Goal: Task Accomplishment & Management: Manage account settings

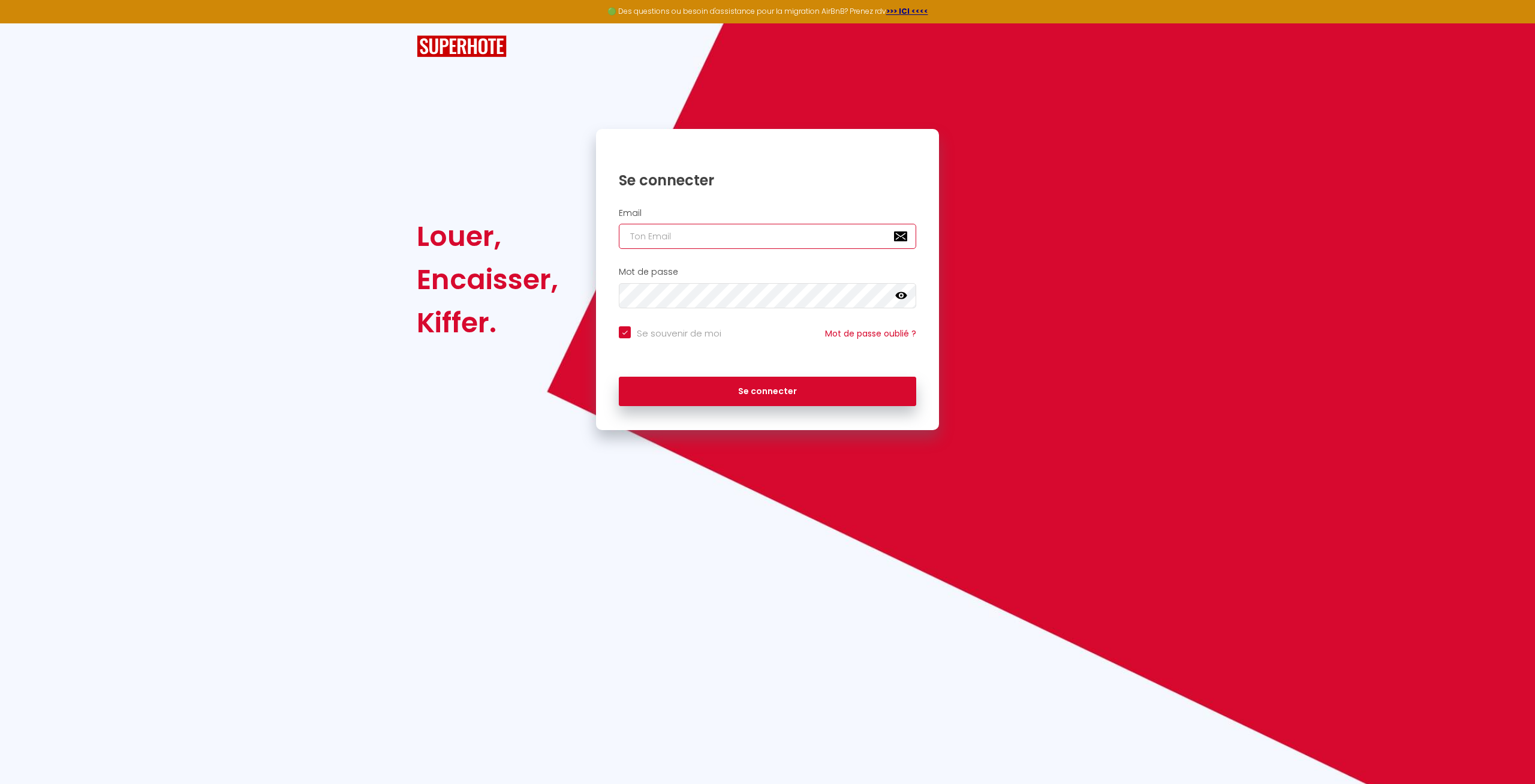
click at [736, 237] on input "email" at bounding box center [767, 236] width 297 height 25
type input "f"
checkbox input "true"
type input "fa"
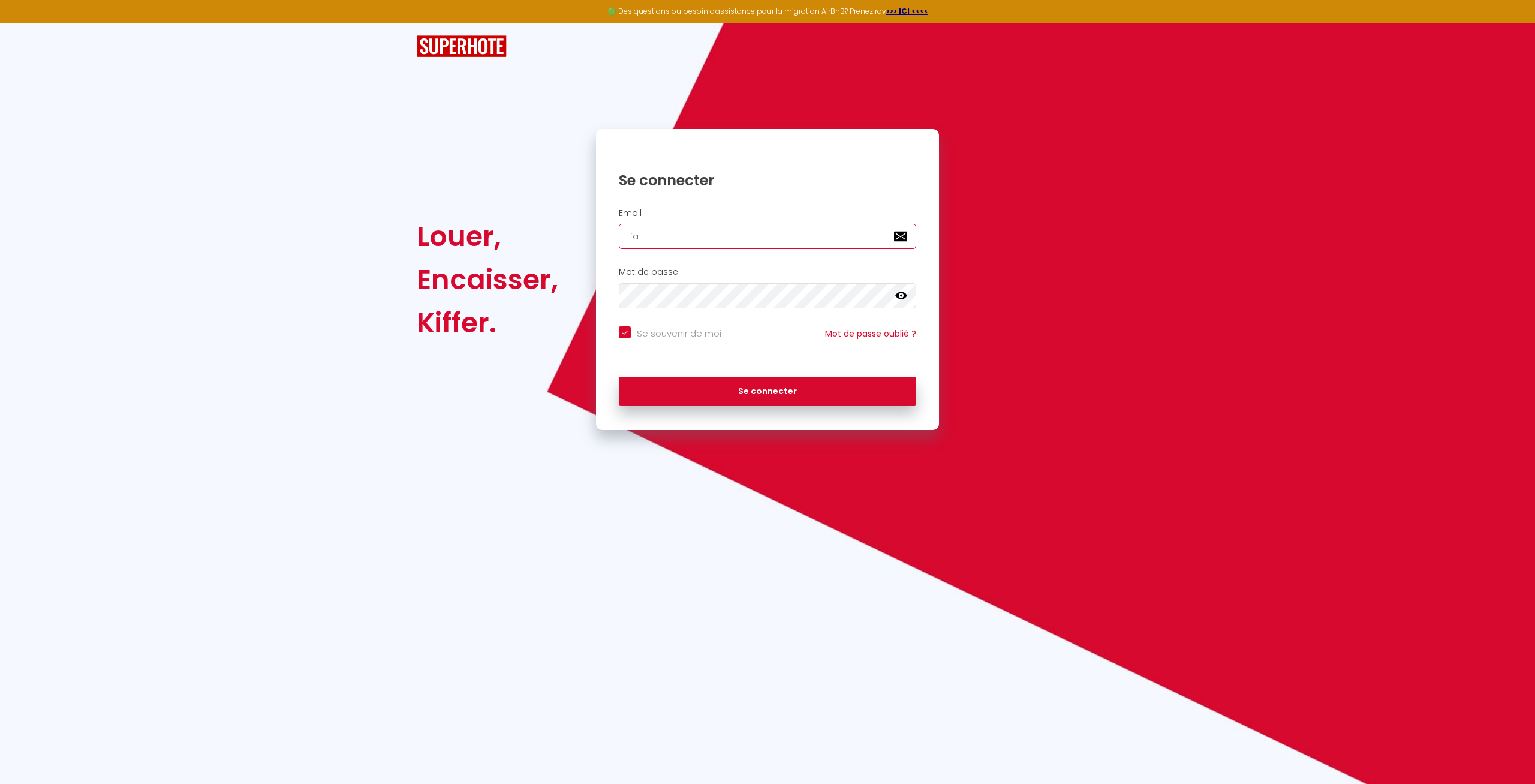
checkbox input "true"
type input "fab"
checkbox input "true"
type input "fabr"
checkbox input "true"
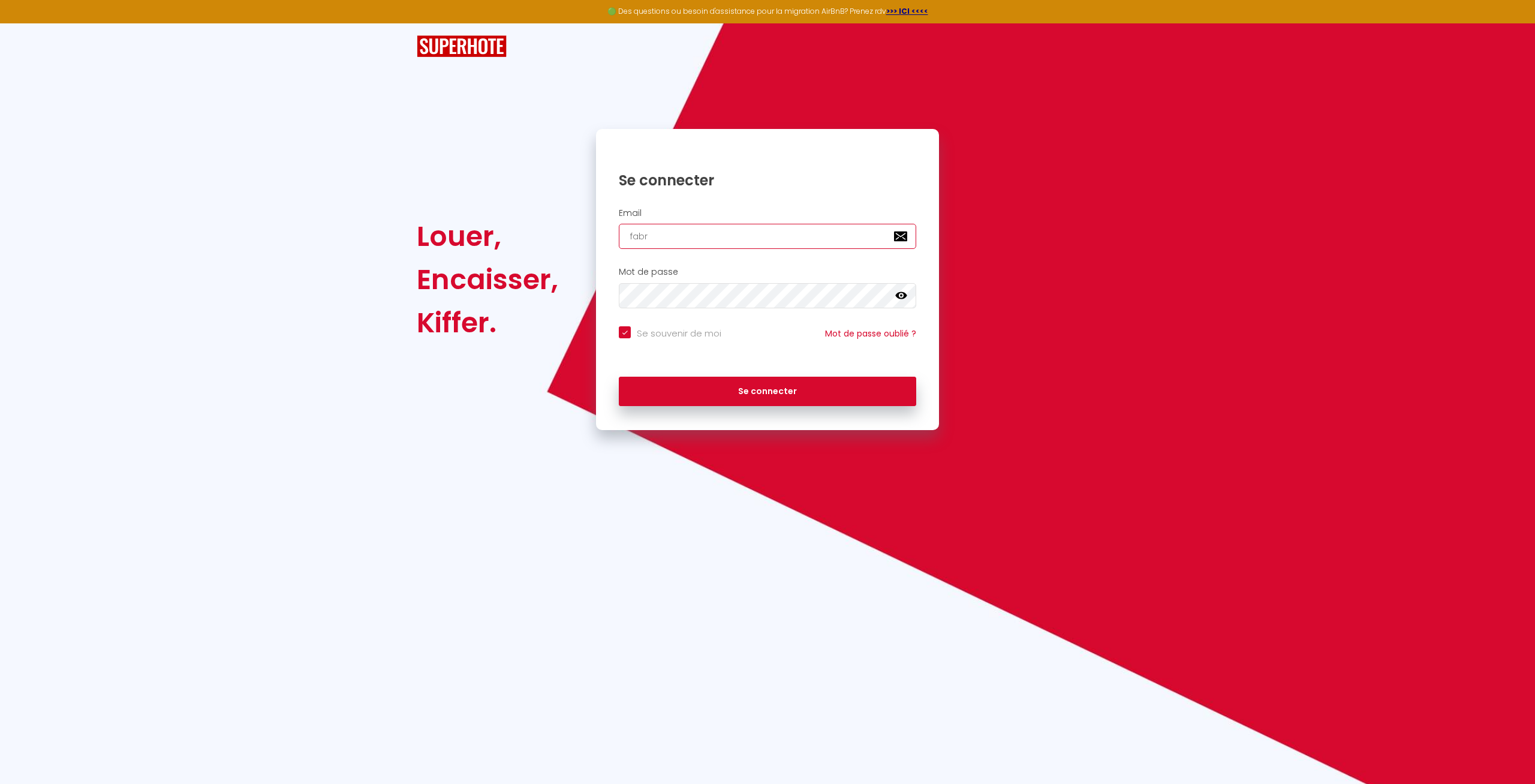
type input "fabri"
checkbox input "true"
type input "fabric"
checkbox input "true"
type input "fabrice"
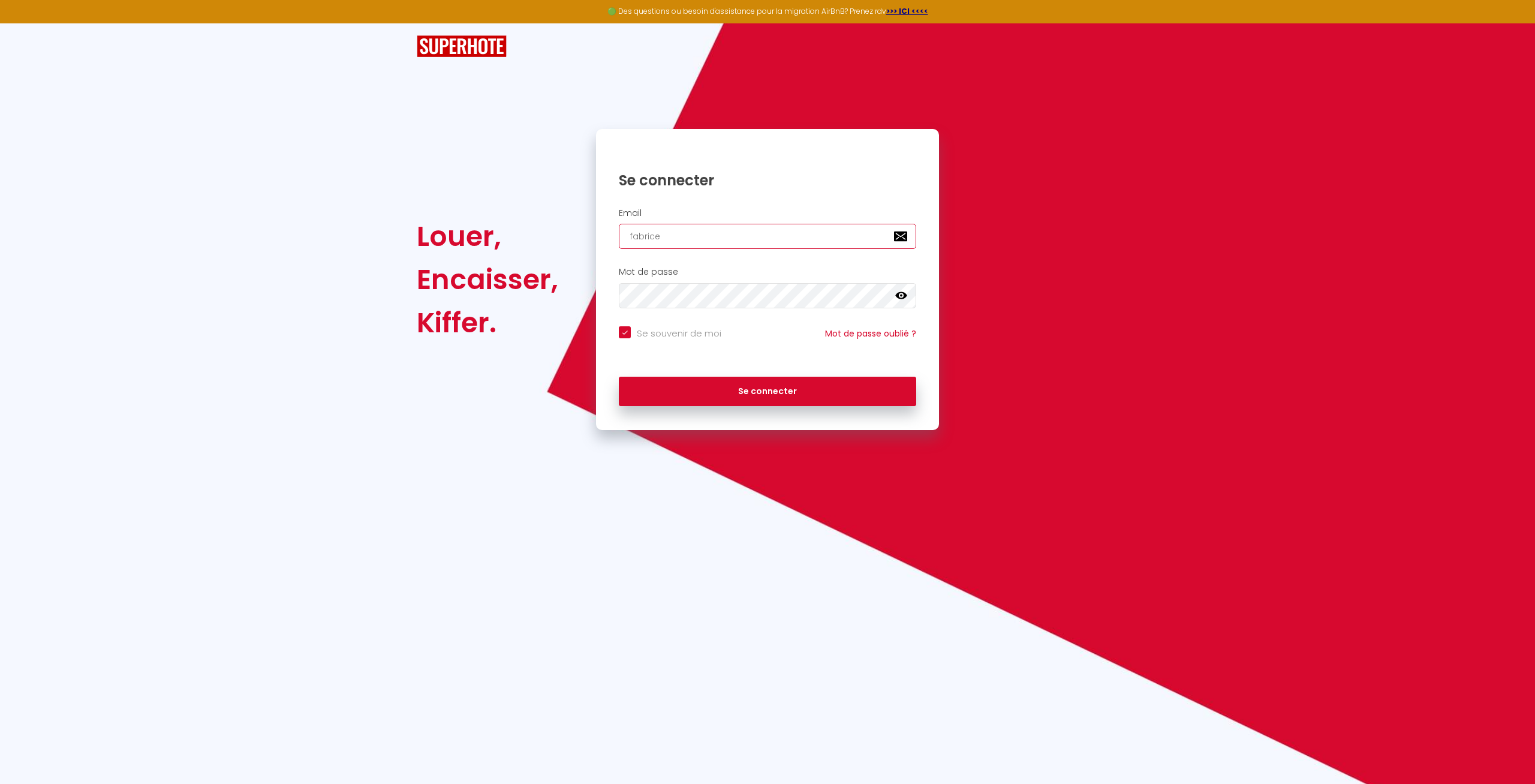
checkbox input "true"
type input "fabrice."
checkbox input "true"
type input "fabrice.p"
checkbox input "true"
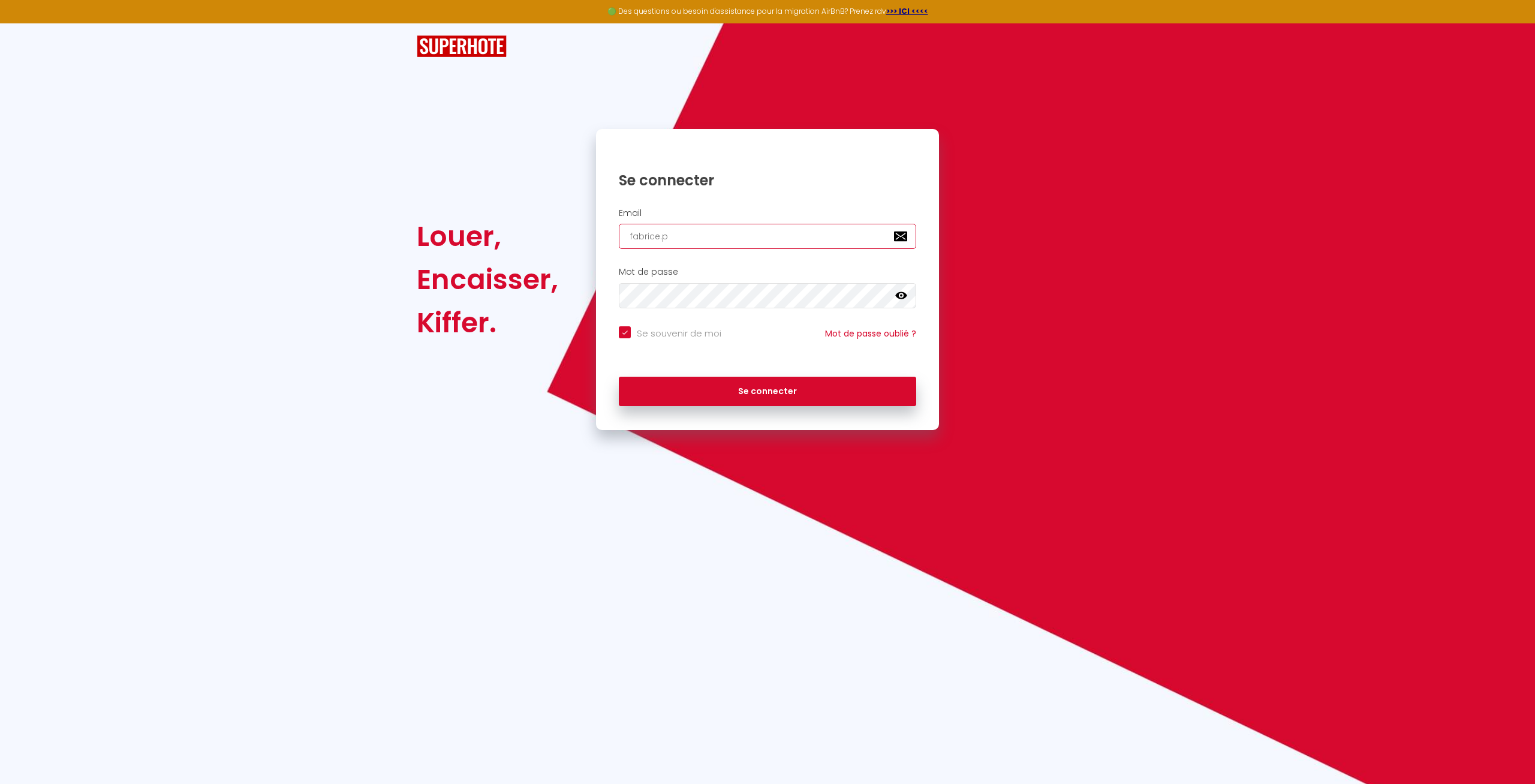
type input "fabrice.po"
checkbox input "true"
type input "fabrice.pou"
checkbox input "true"
type input "fabrice.poul"
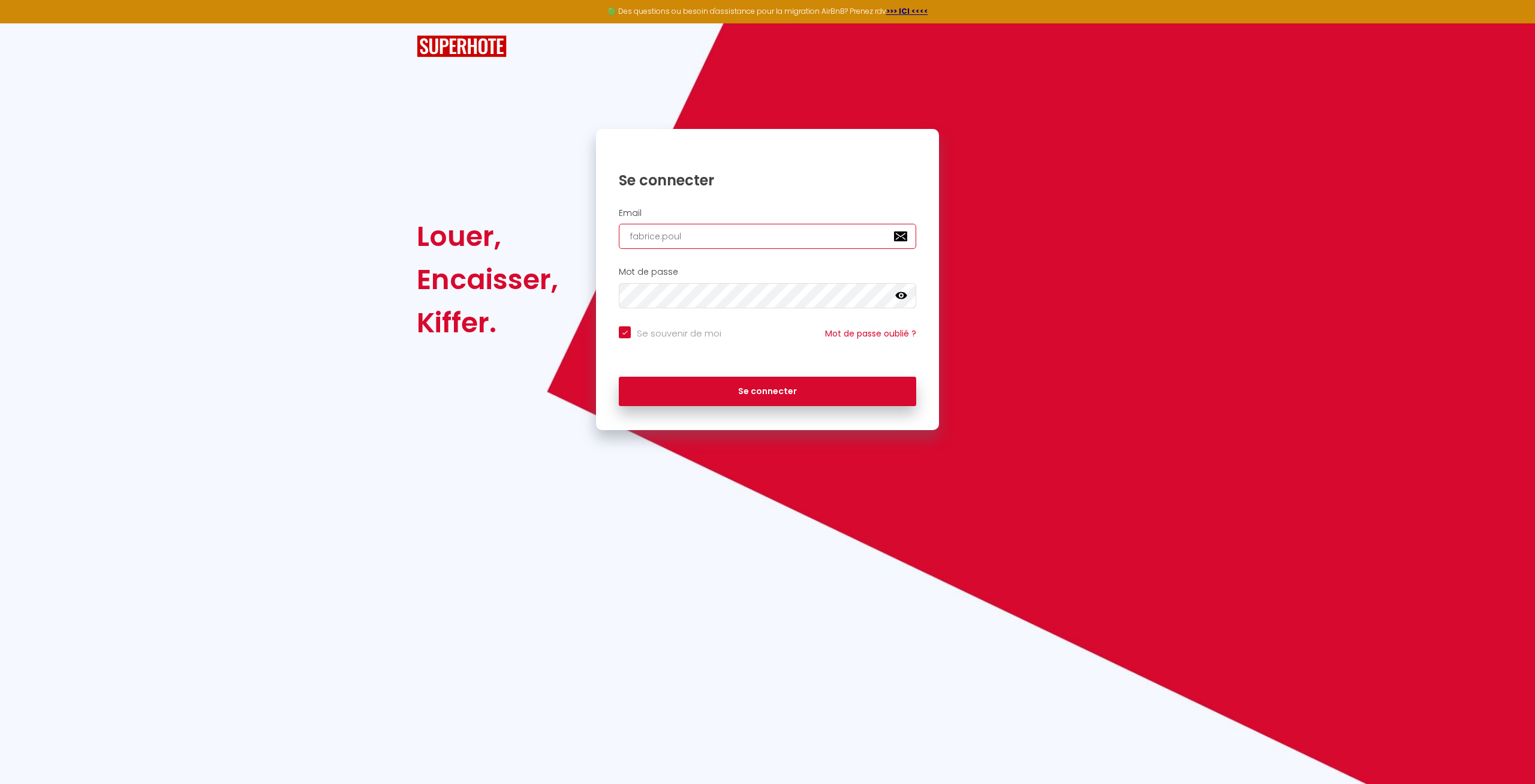
checkbox input "true"
type input "fabrice.pouli"
checkbox input "true"
type input "fabrice.[PERSON_NAME]"
checkbox input "true"
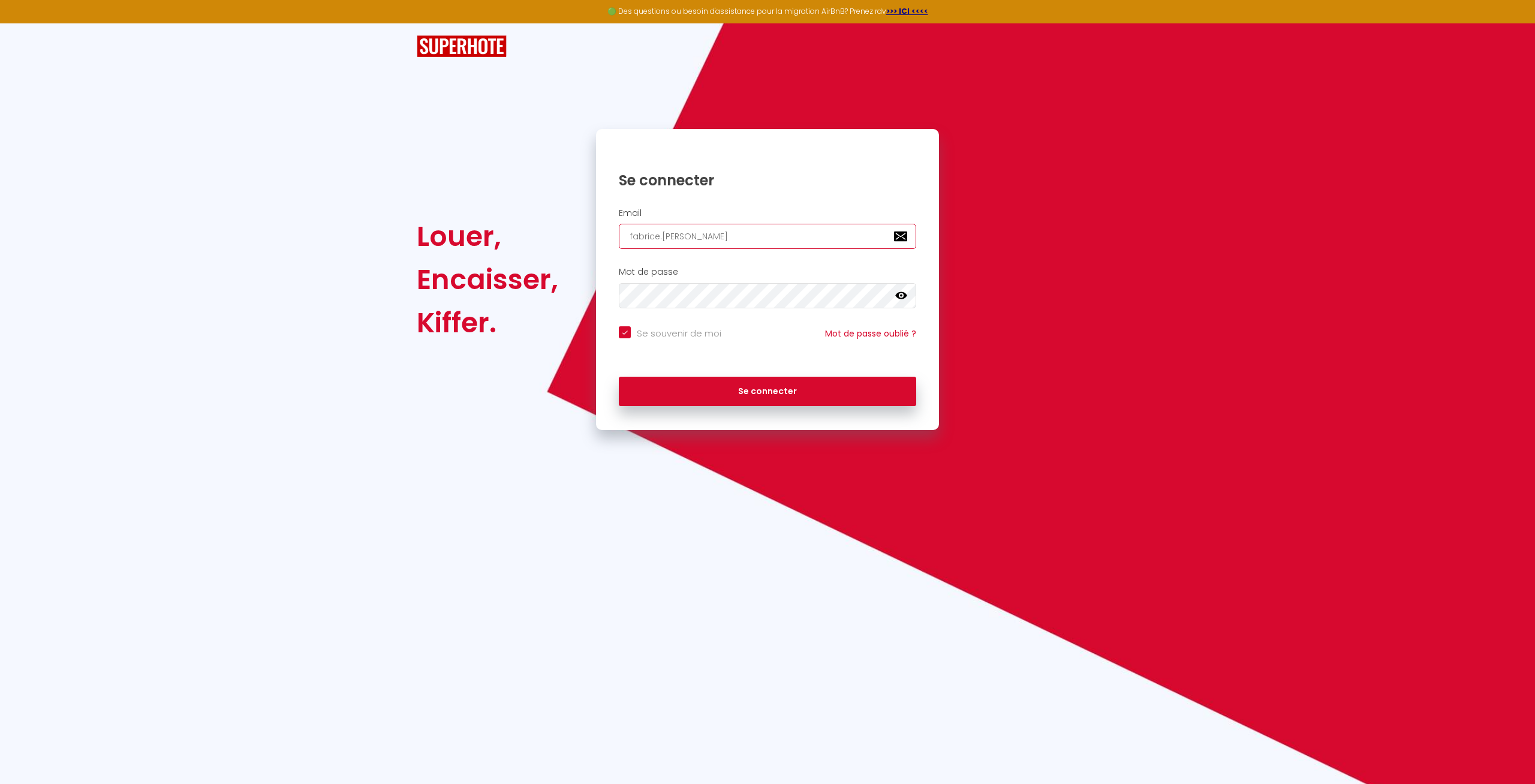
type input "fabrice.[PERSON_NAME]@"
checkbox input "true"
type input "fabrice.[PERSON_NAME]@y"
checkbox input "true"
type input "fabrice.[PERSON_NAME]@ya"
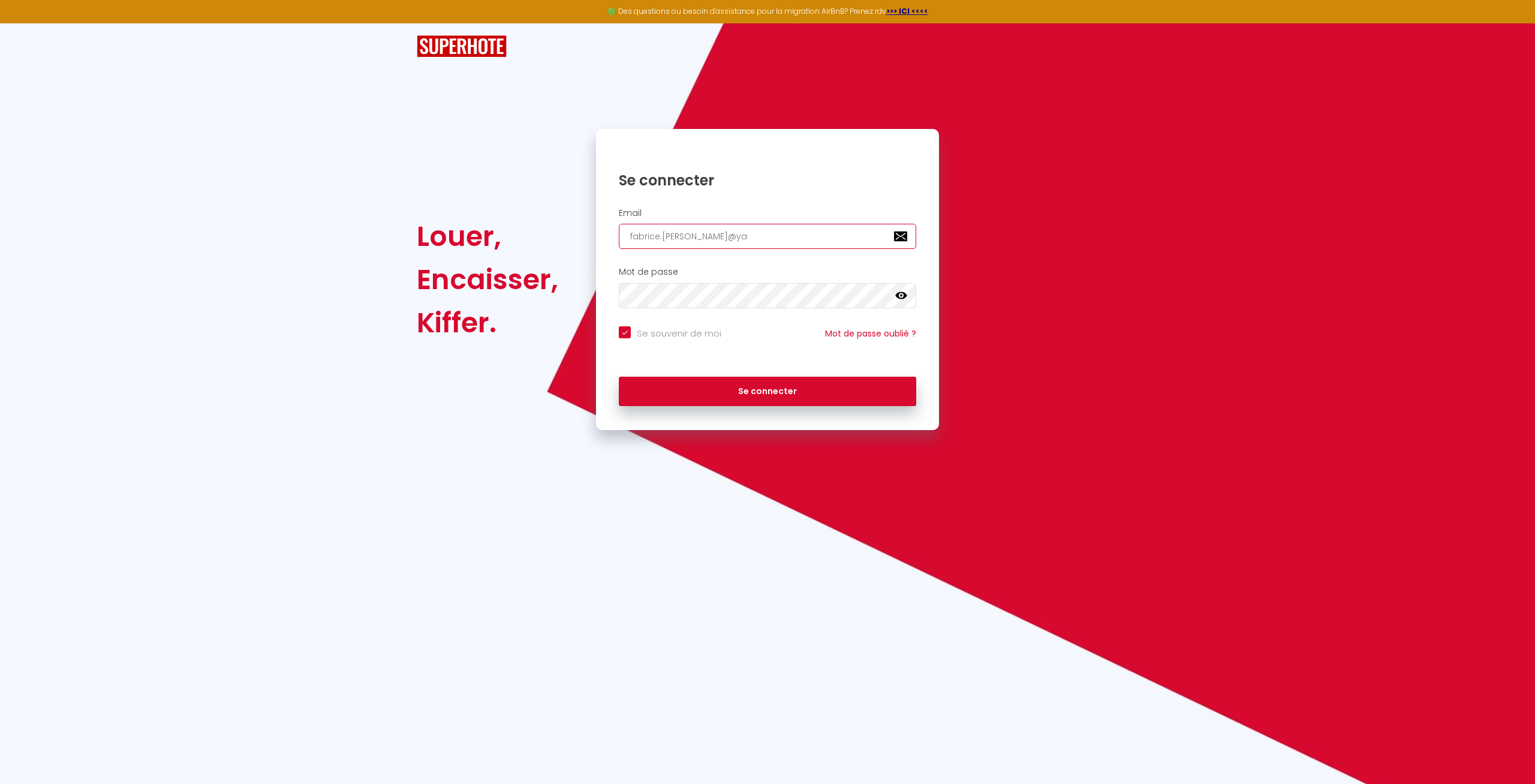
checkbox input "true"
type input "fabrice.[PERSON_NAME]@yah"
checkbox input "true"
type input "fabrice.[PERSON_NAME]@yaho"
checkbox input "true"
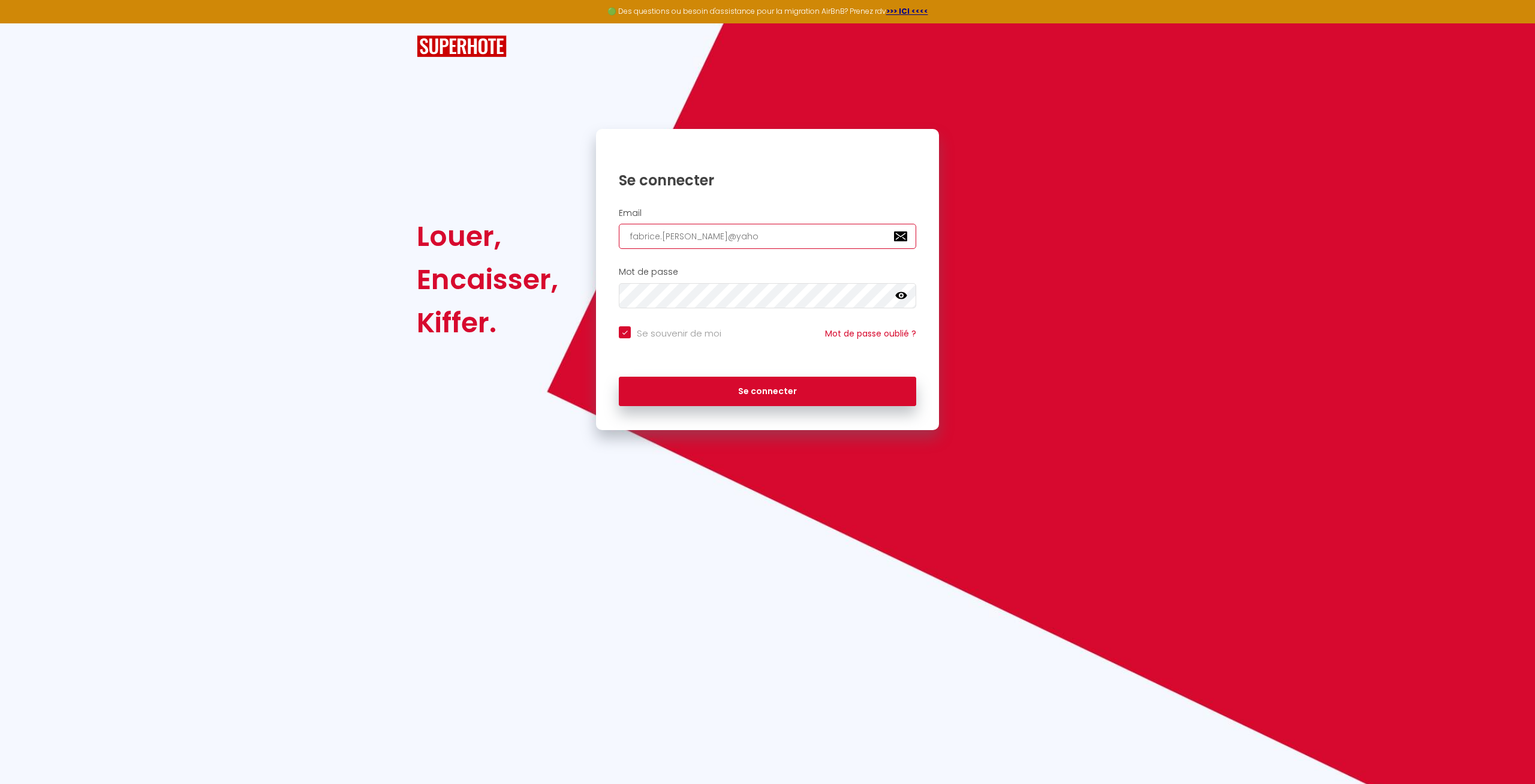
type input "[EMAIL_ADDRESS][PERSON_NAME]"
checkbox input "true"
type input "[EMAIL_ADDRESS][PERSON_NAME]."
checkbox input "true"
type input "fabrice.[PERSON_NAME]@yahoo.f"
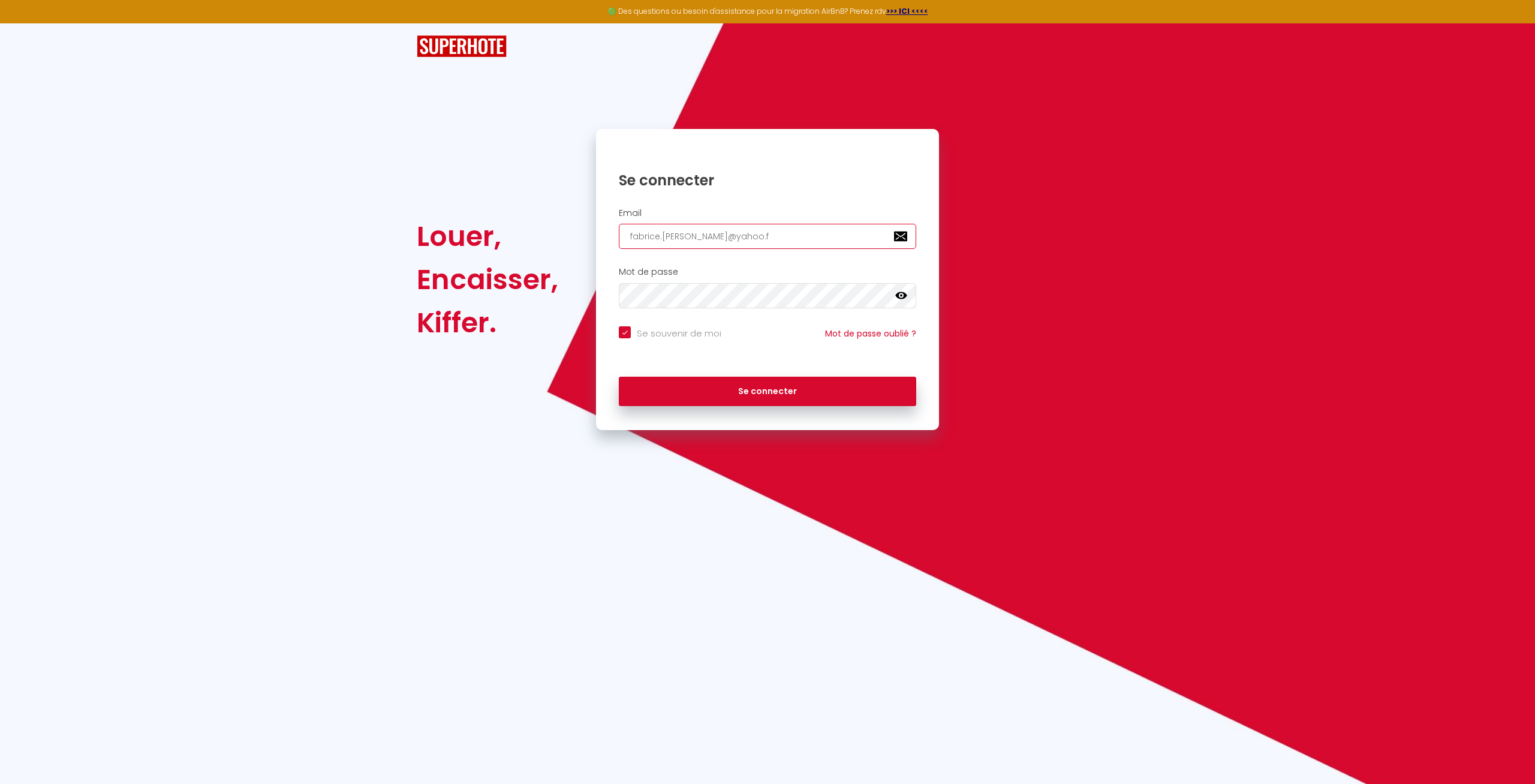
checkbox input "true"
type input "[EMAIL_ADDRESS][PERSON_NAME][DOMAIN_NAME]"
checkbox input "true"
type input "[EMAIL_ADDRESS][PERSON_NAME][DOMAIN_NAME]"
click at [619, 377] on button "Se connecter" at bounding box center [767, 391] width 297 height 30
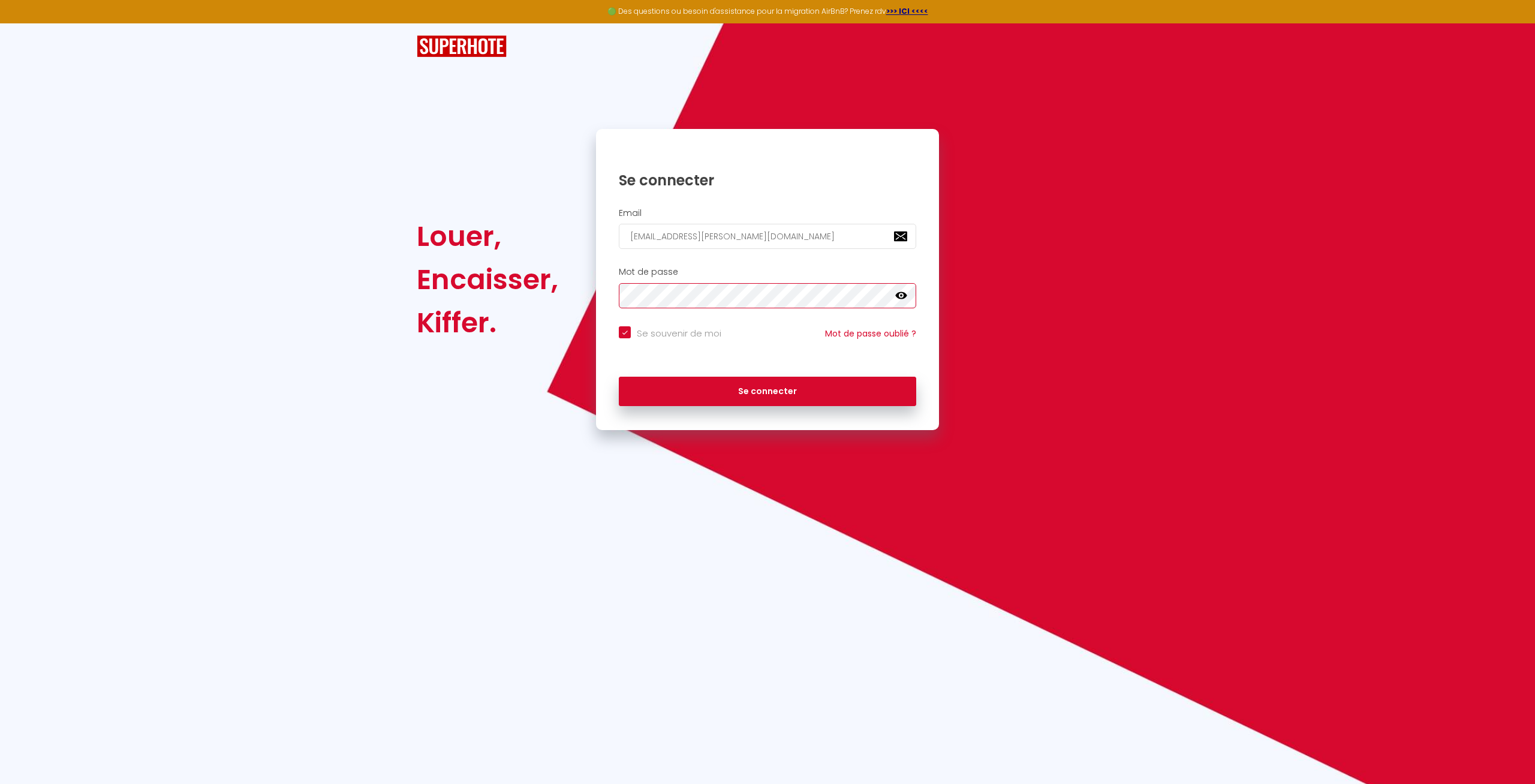
checkbox input "true"
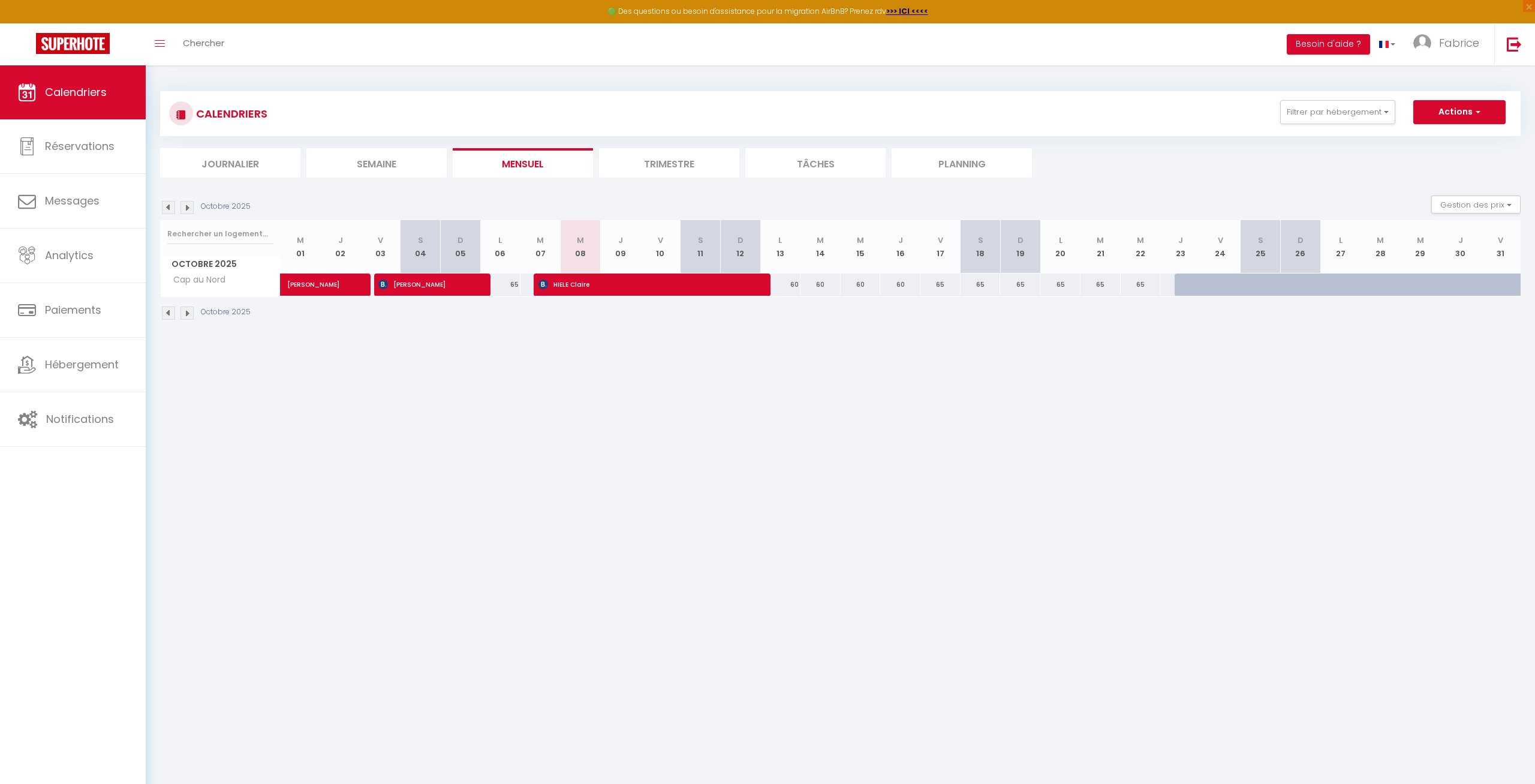
click at [684, 157] on li "Trimestre" at bounding box center [669, 163] width 141 height 30
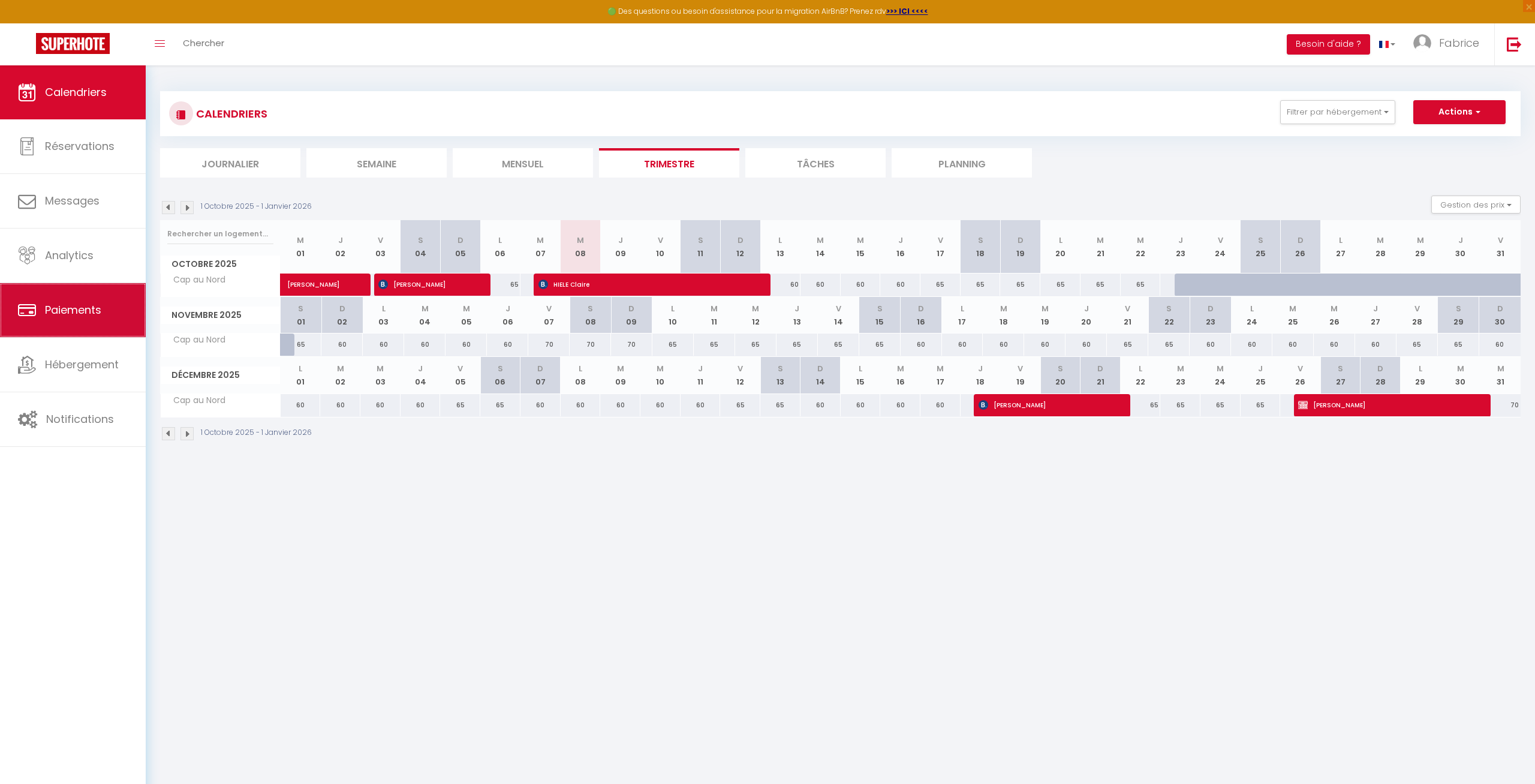
click at [91, 309] on span "Paiements" at bounding box center [73, 309] width 56 height 15
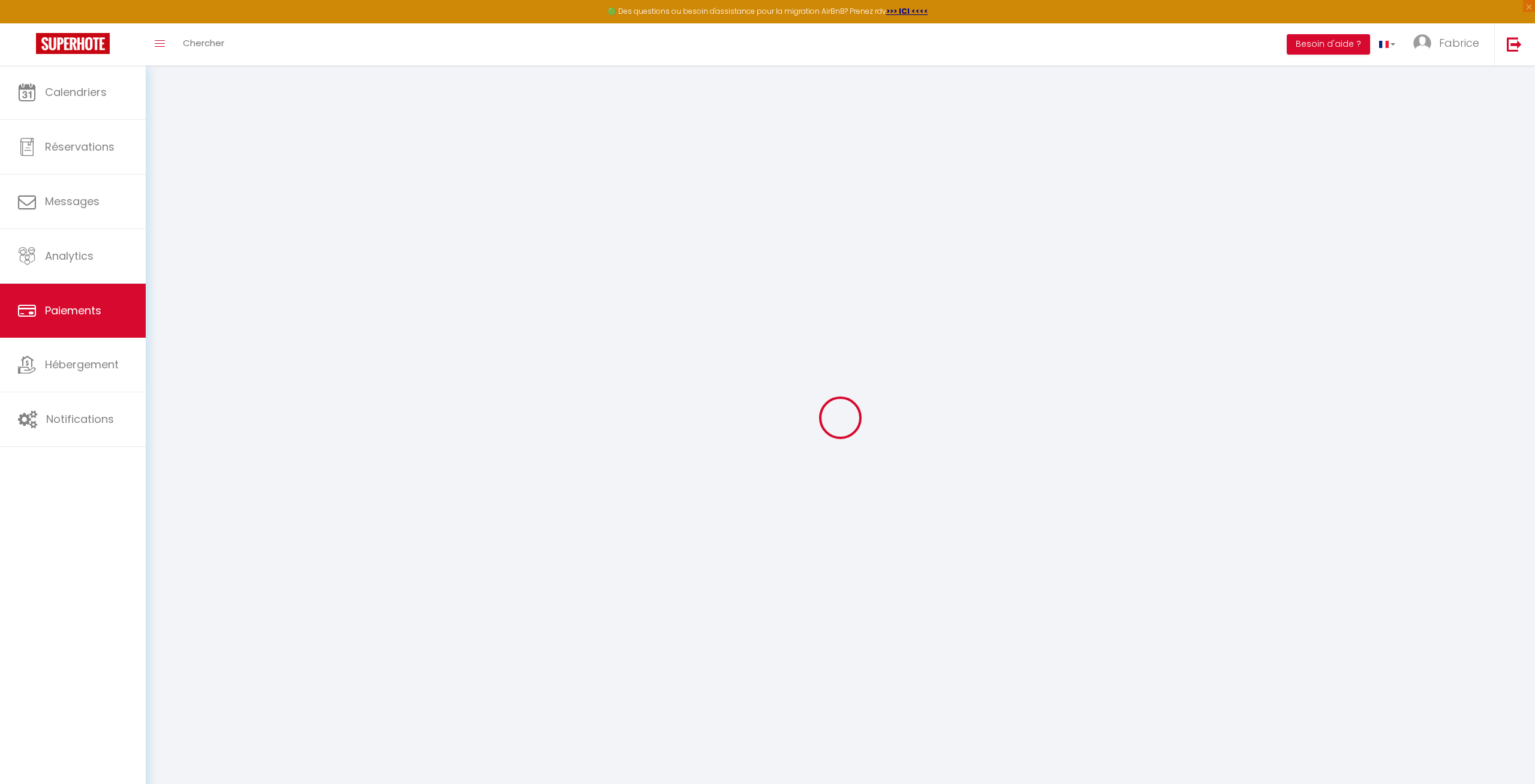
select select "2"
select select "0"
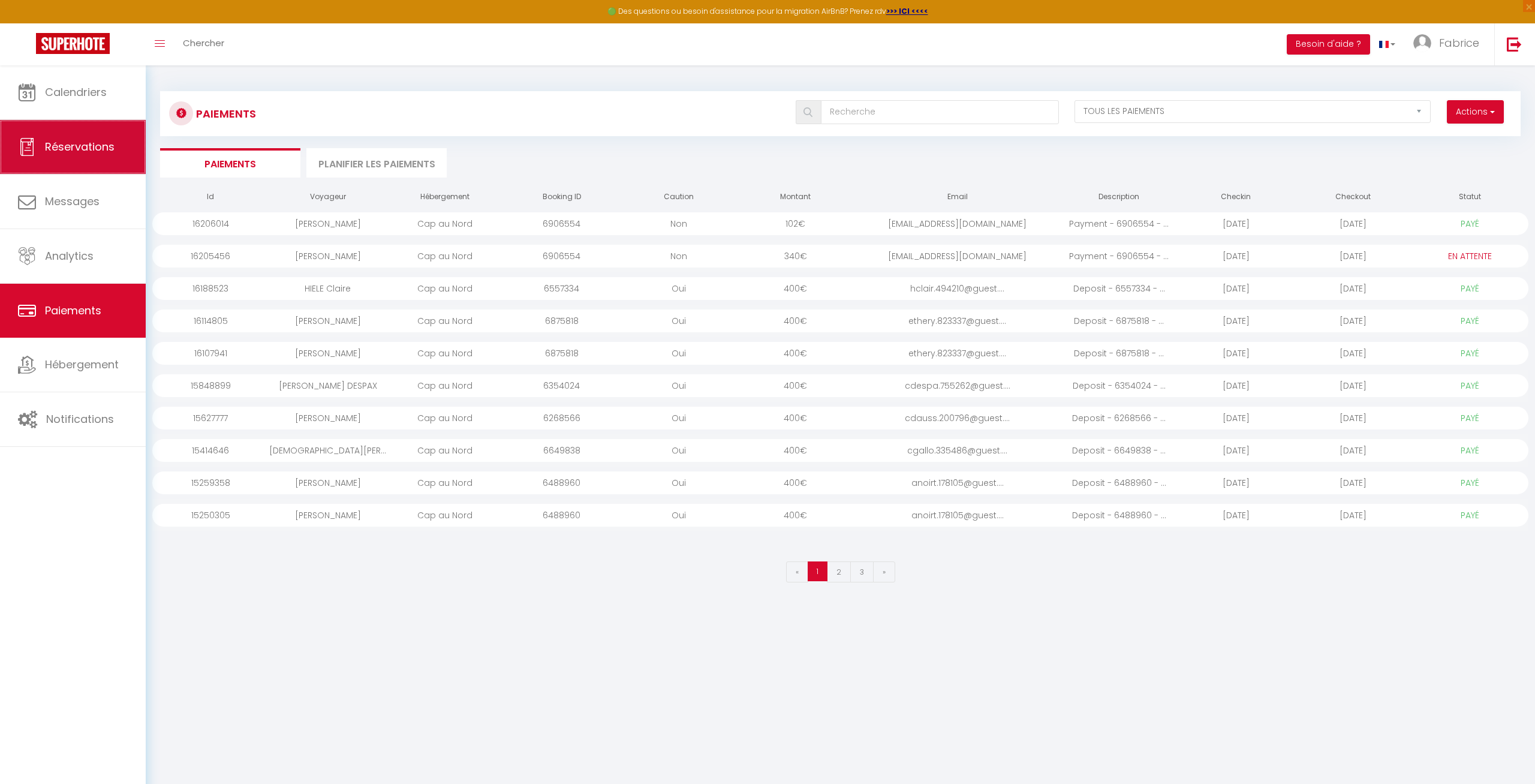
click at [86, 144] on span "Réservations" at bounding box center [79, 146] width 70 height 15
select select "not_cancelled"
select select
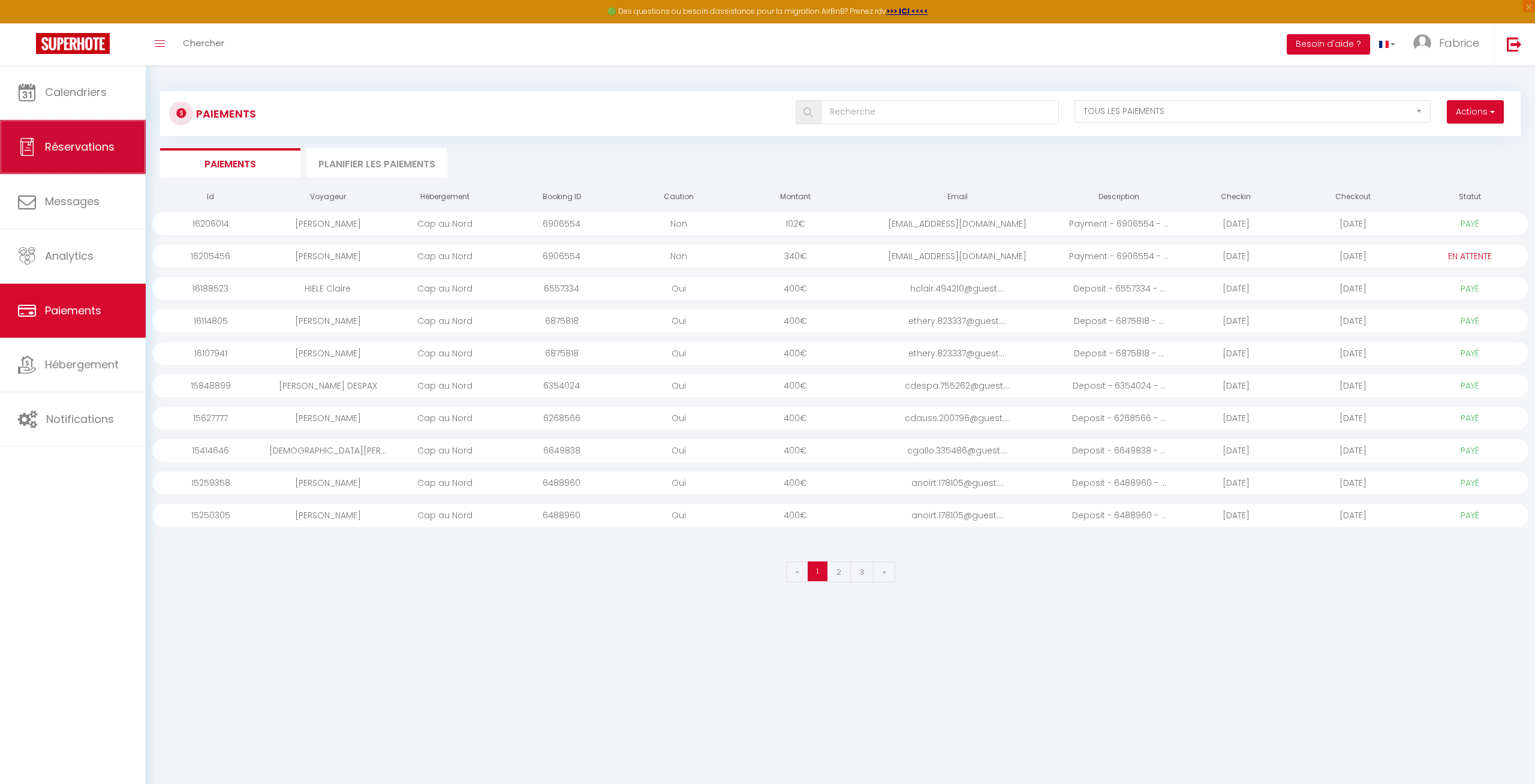
select select
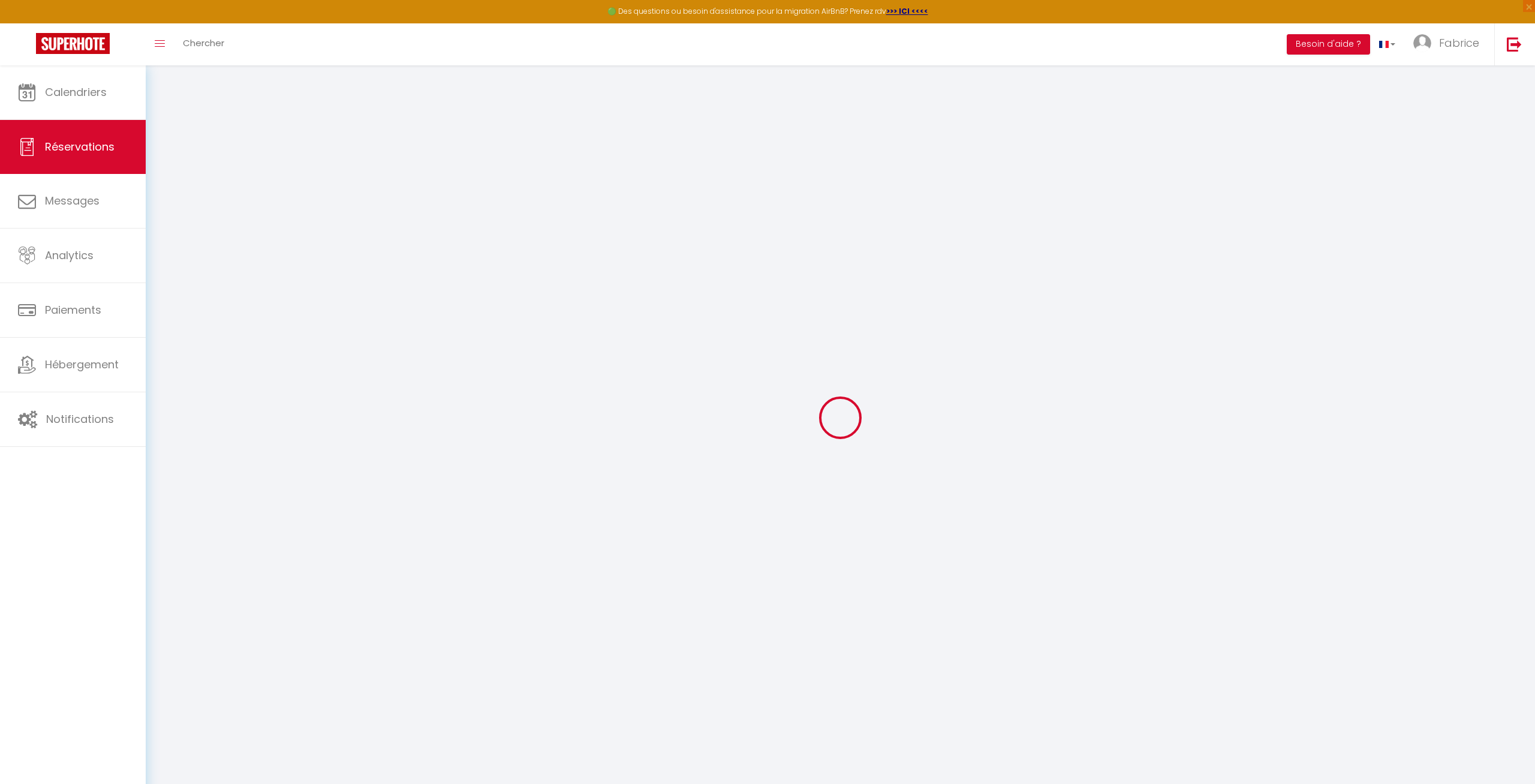
select select
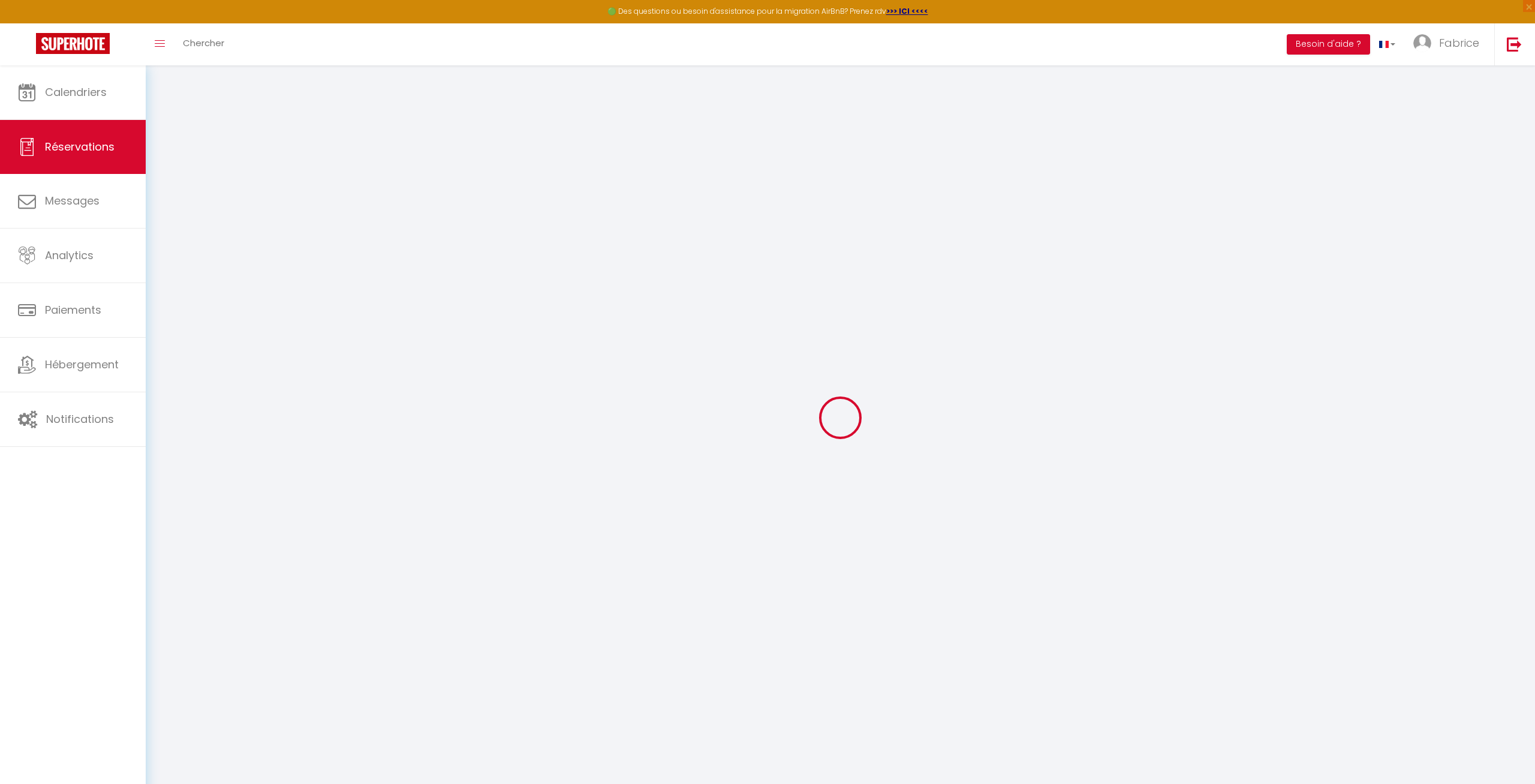
select select
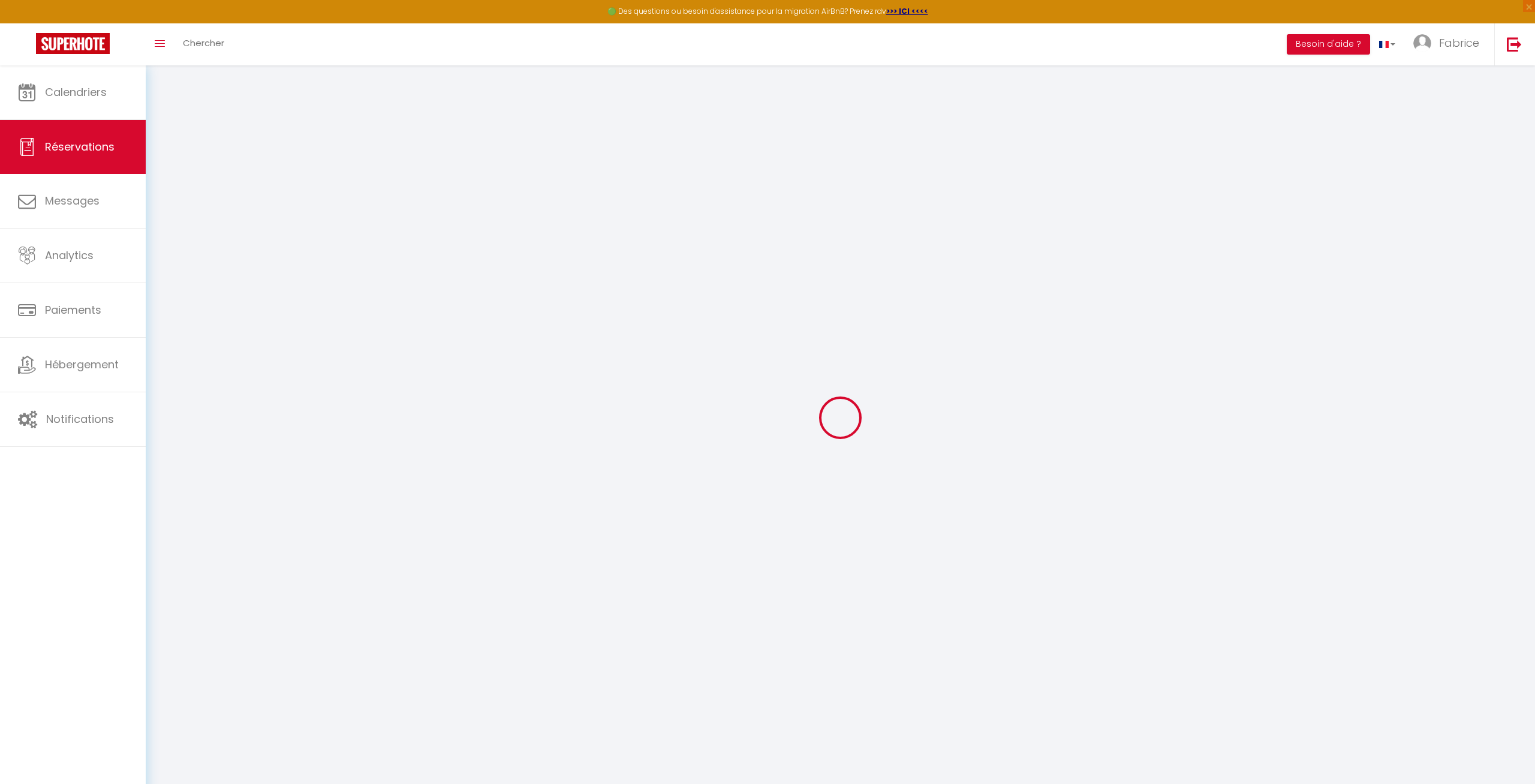
select select
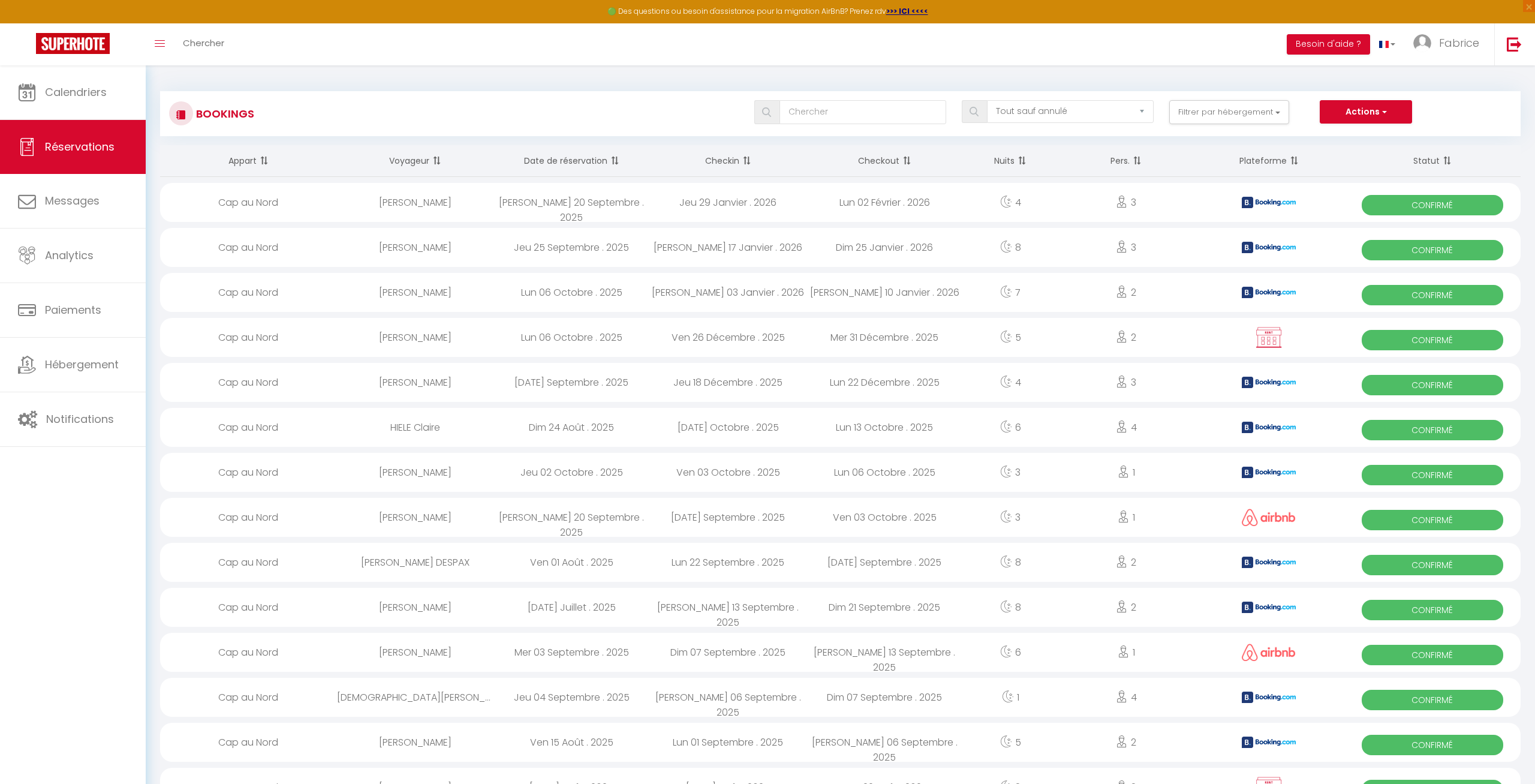
click at [1308, 348] on div at bounding box center [1268, 337] width 150 height 39
select select "OK"
select select "KO"
select select "1"
select select "0"
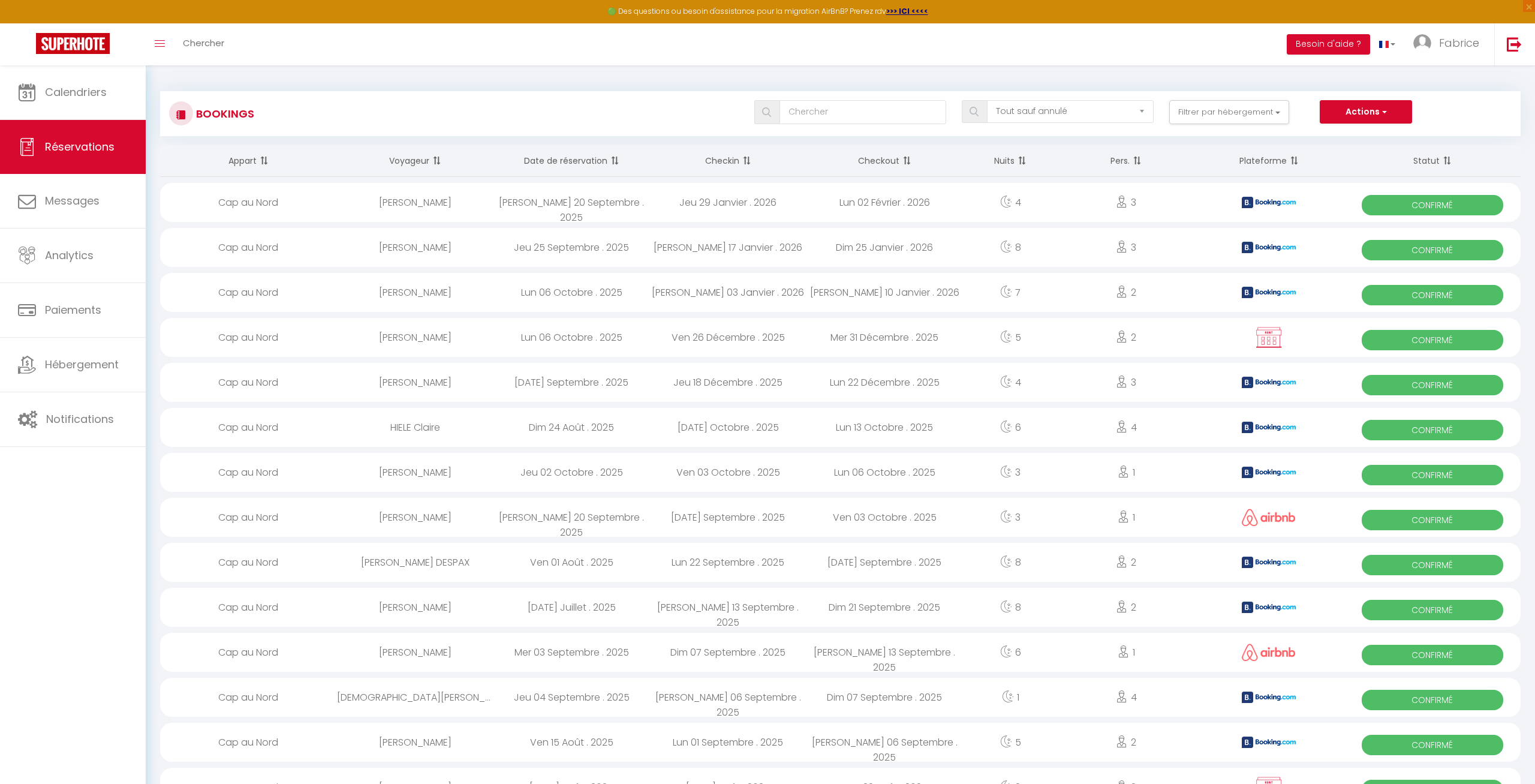
select select "1"
select select
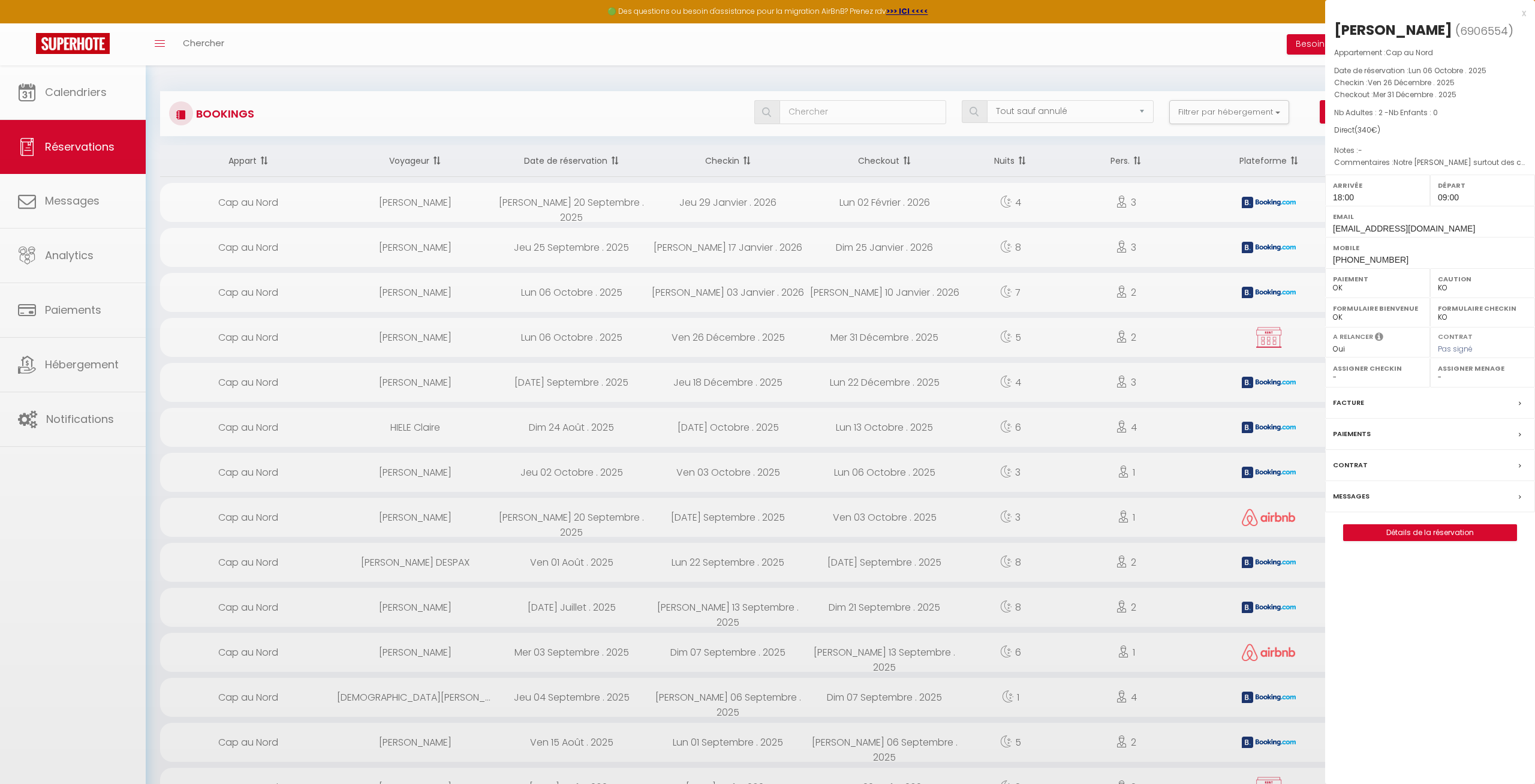
select select "10070"
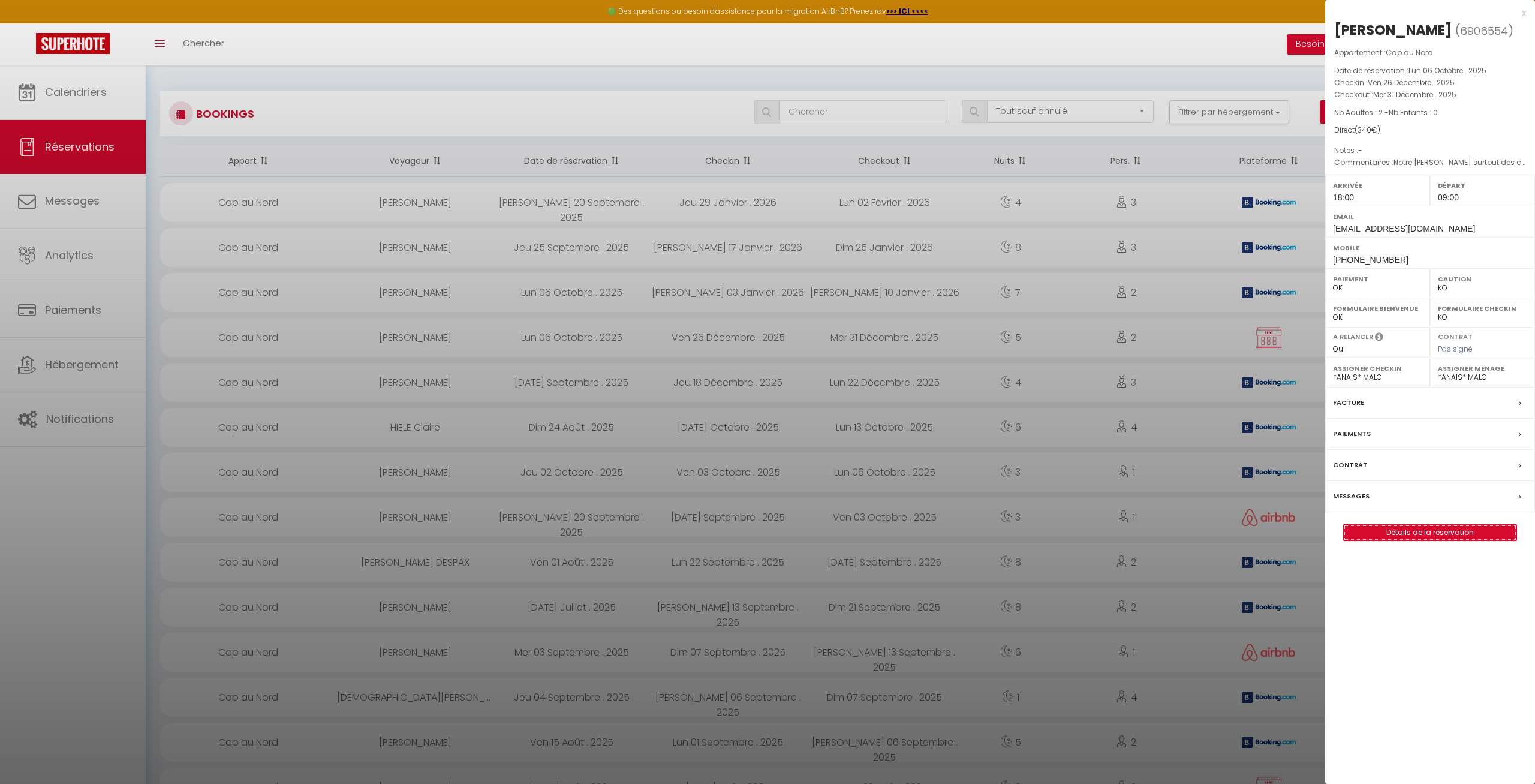
click at [1431, 540] on link "Détails de la réservation" at bounding box center [1430, 533] width 173 height 15
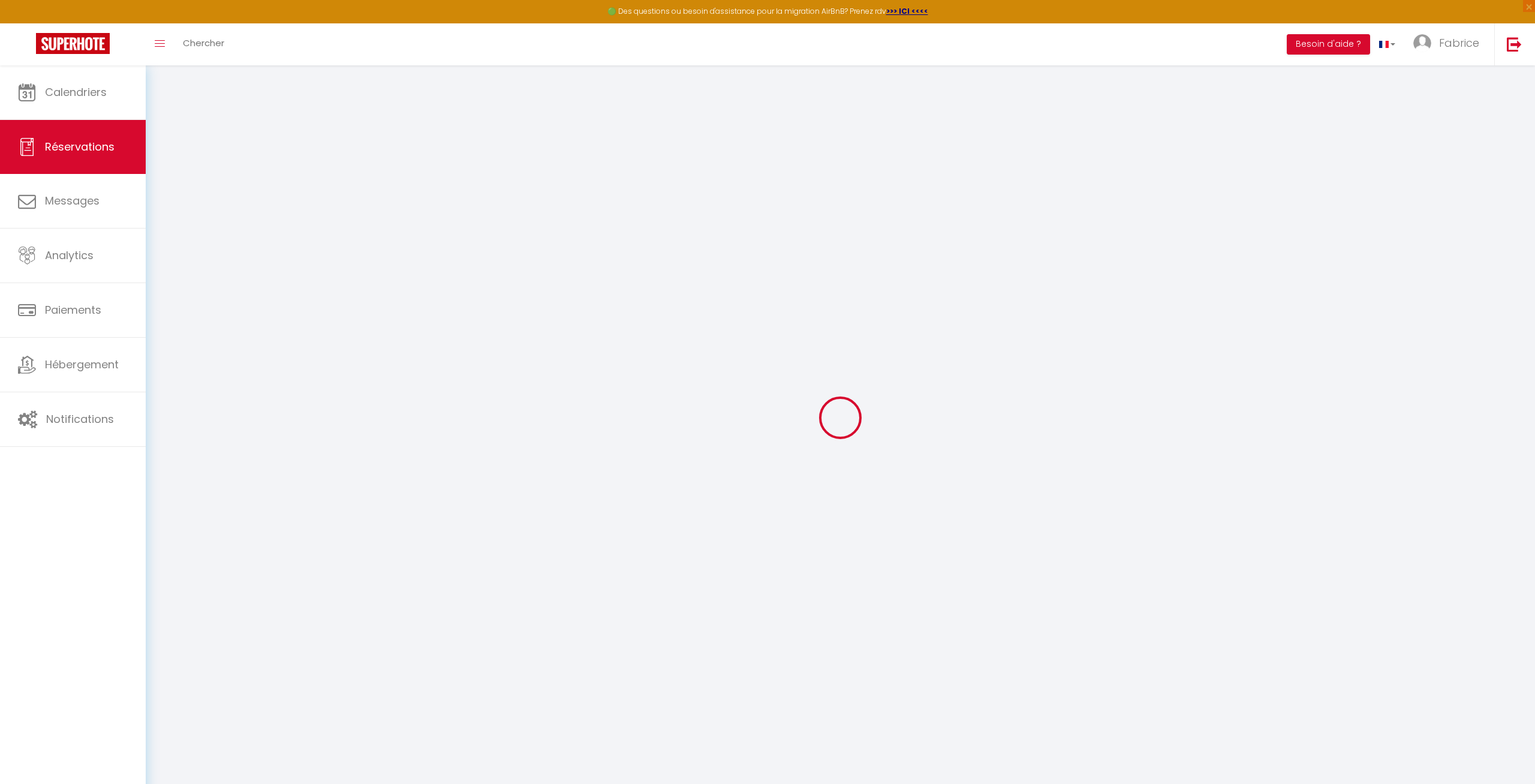
select select
checkbox input "false"
select select
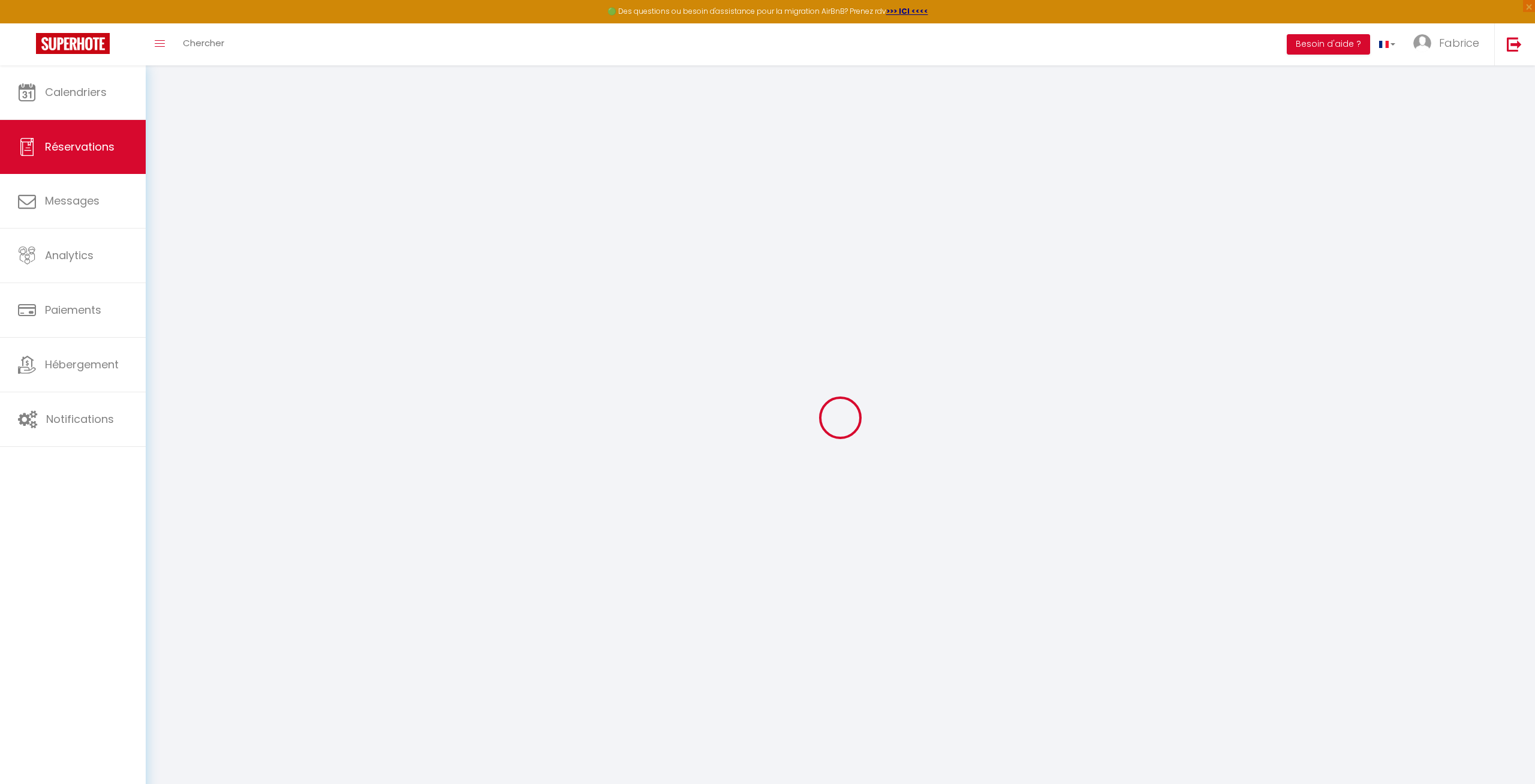
checkbox input "false"
select select
checkbox input "false"
type textarea "Notre [PERSON_NAME] surtout des conditions de circulation."
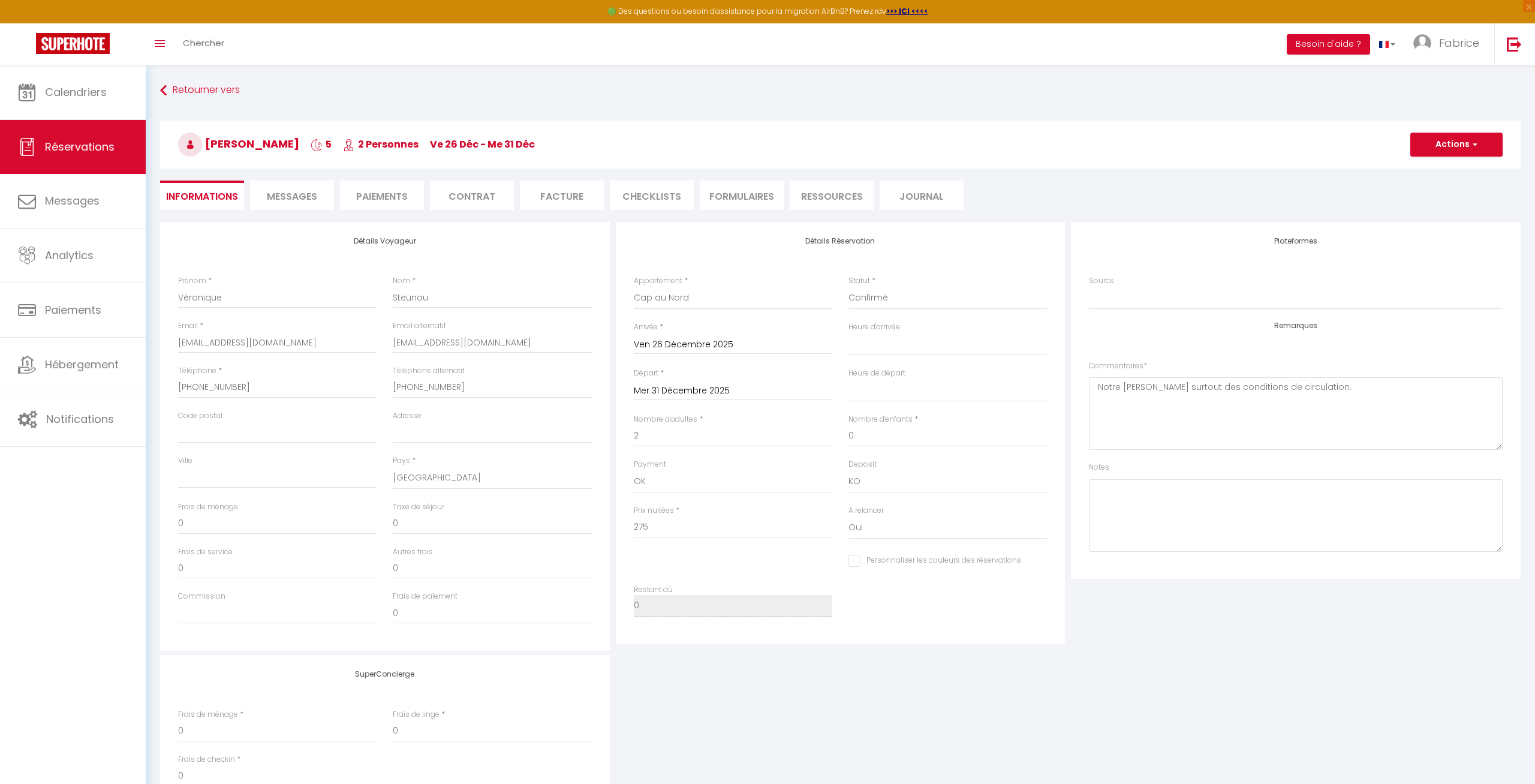
type input "55.9"
type input "9.1"
select select
checkbox input "false"
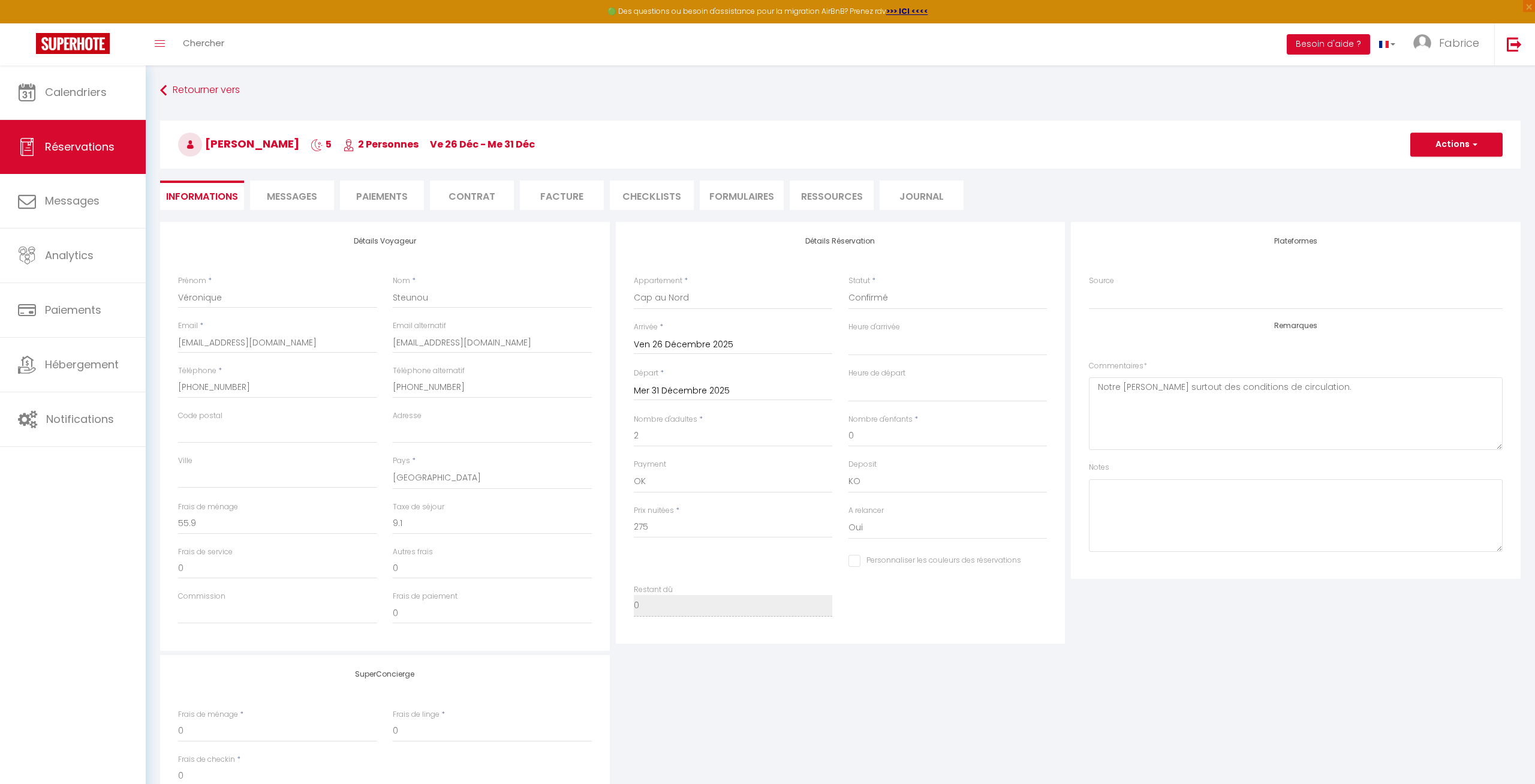
select select "18:00"
select select "09:00"
click at [289, 197] on span "Messages" at bounding box center [292, 197] width 51 height 14
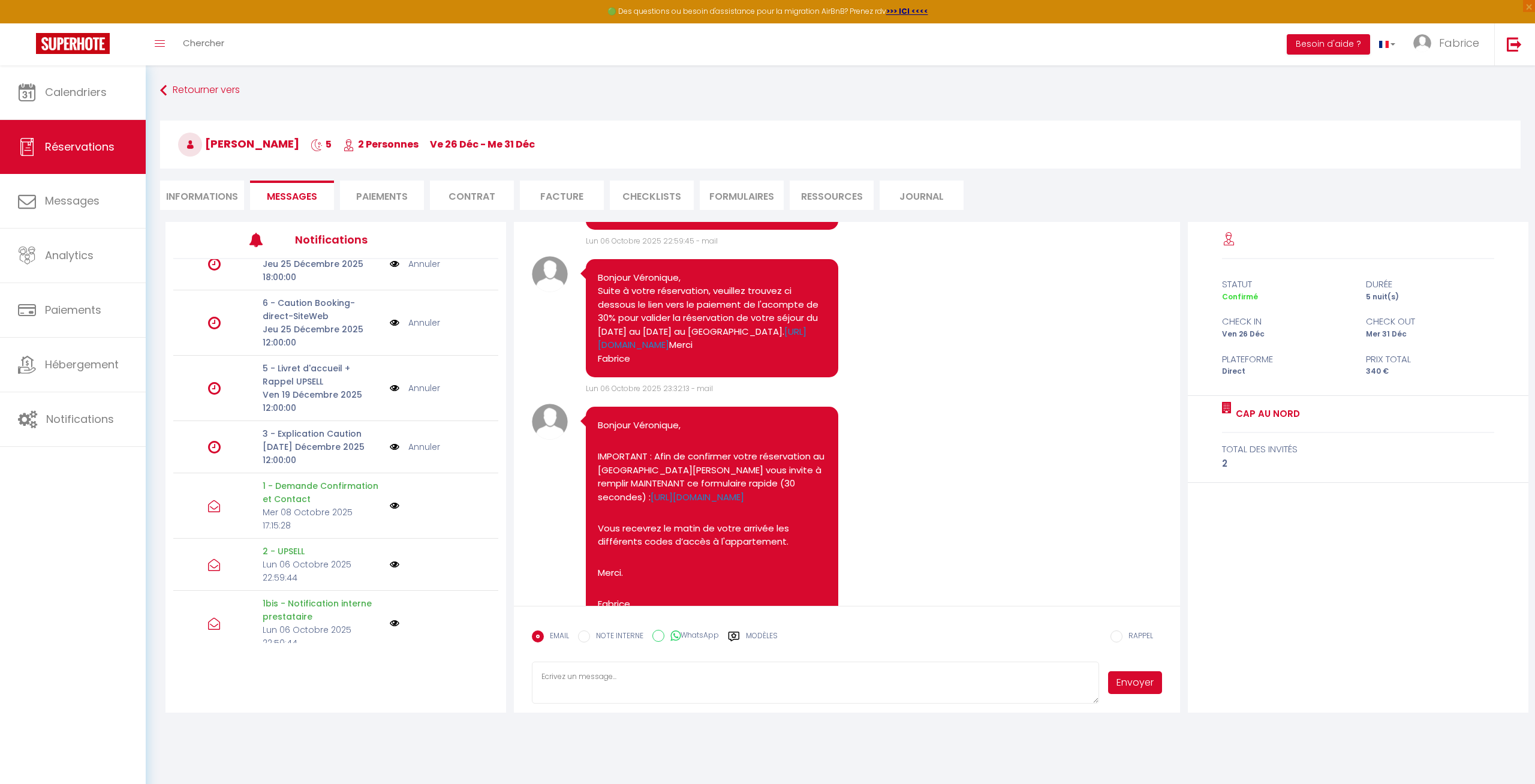
scroll to position [469, 0]
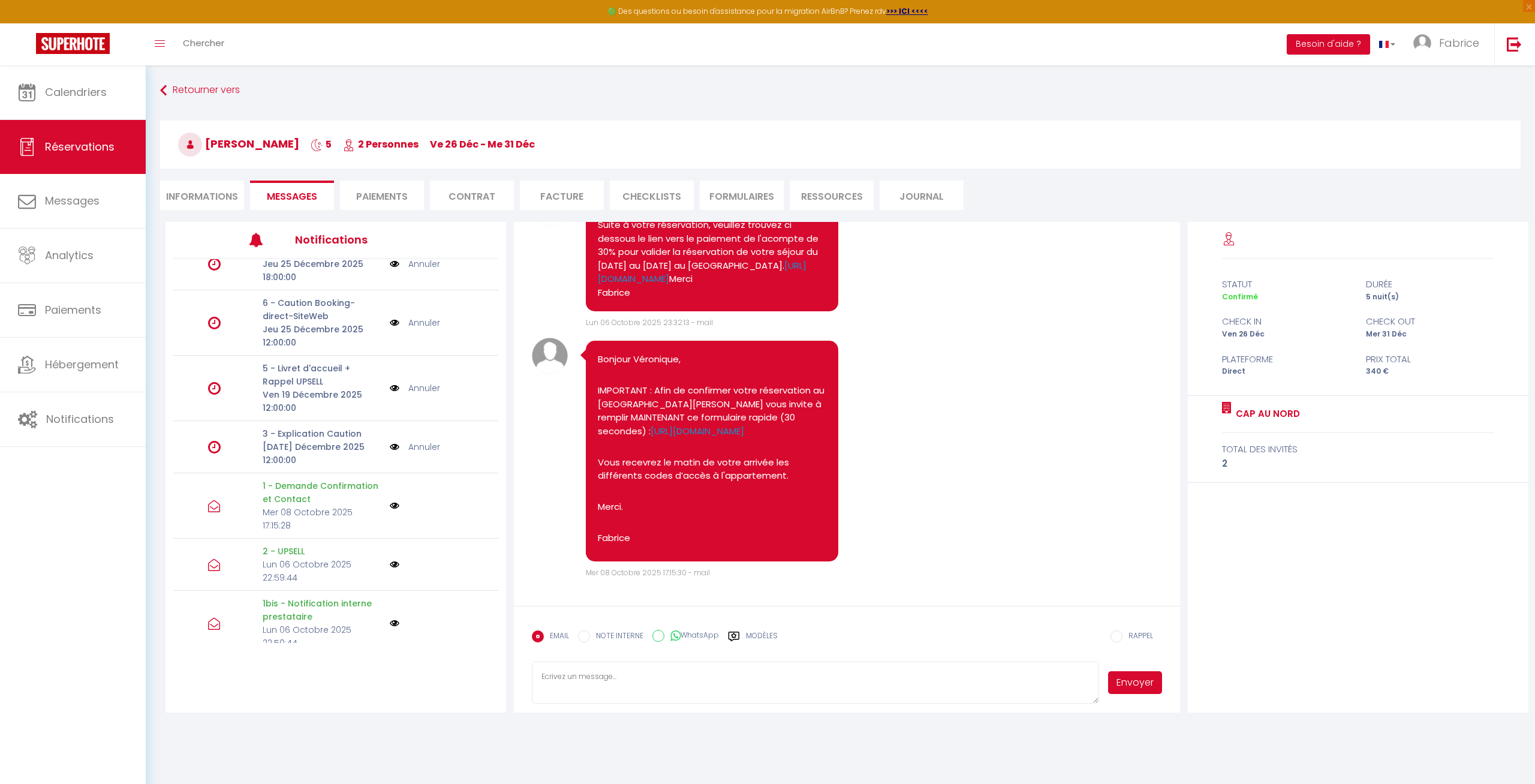
click at [363, 199] on li "Paiements" at bounding box center [381, 195] width 84 height 30
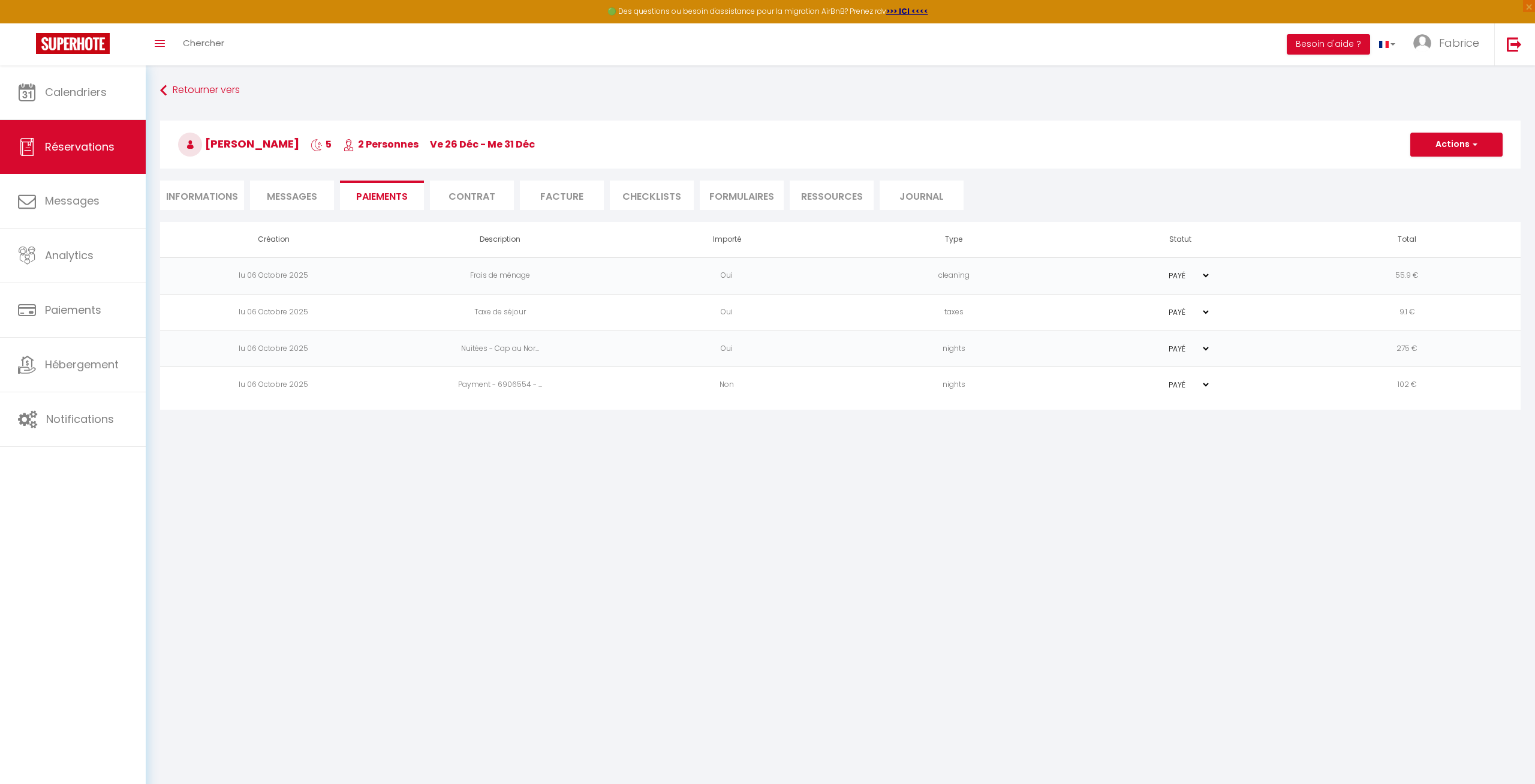
click at [477, 190] on li "Contrat" at bounding box center [471, 195] width 84 height 30
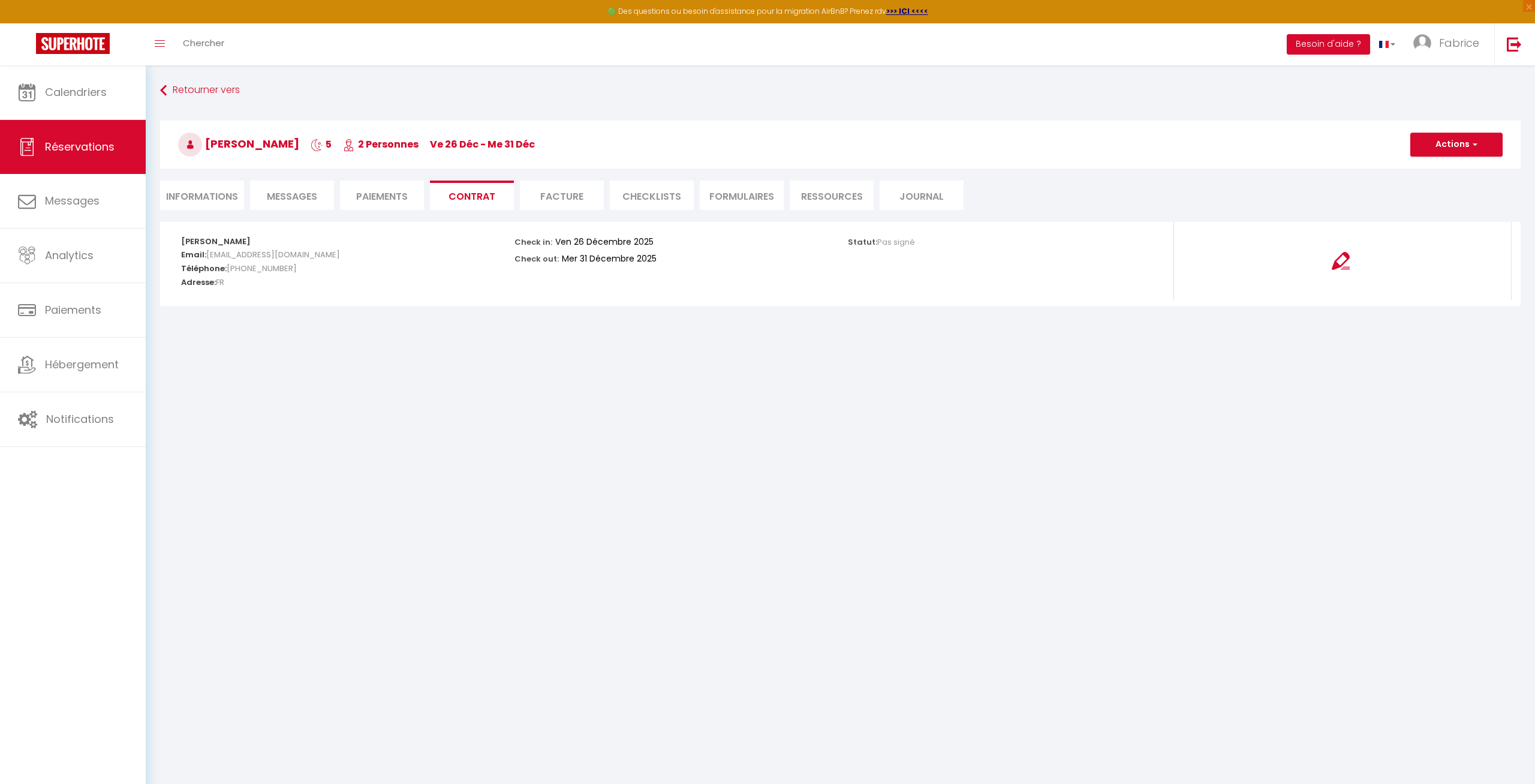
click at [570, 203] on li "Facture" at bounding box center [561, 195] width 84 height 30
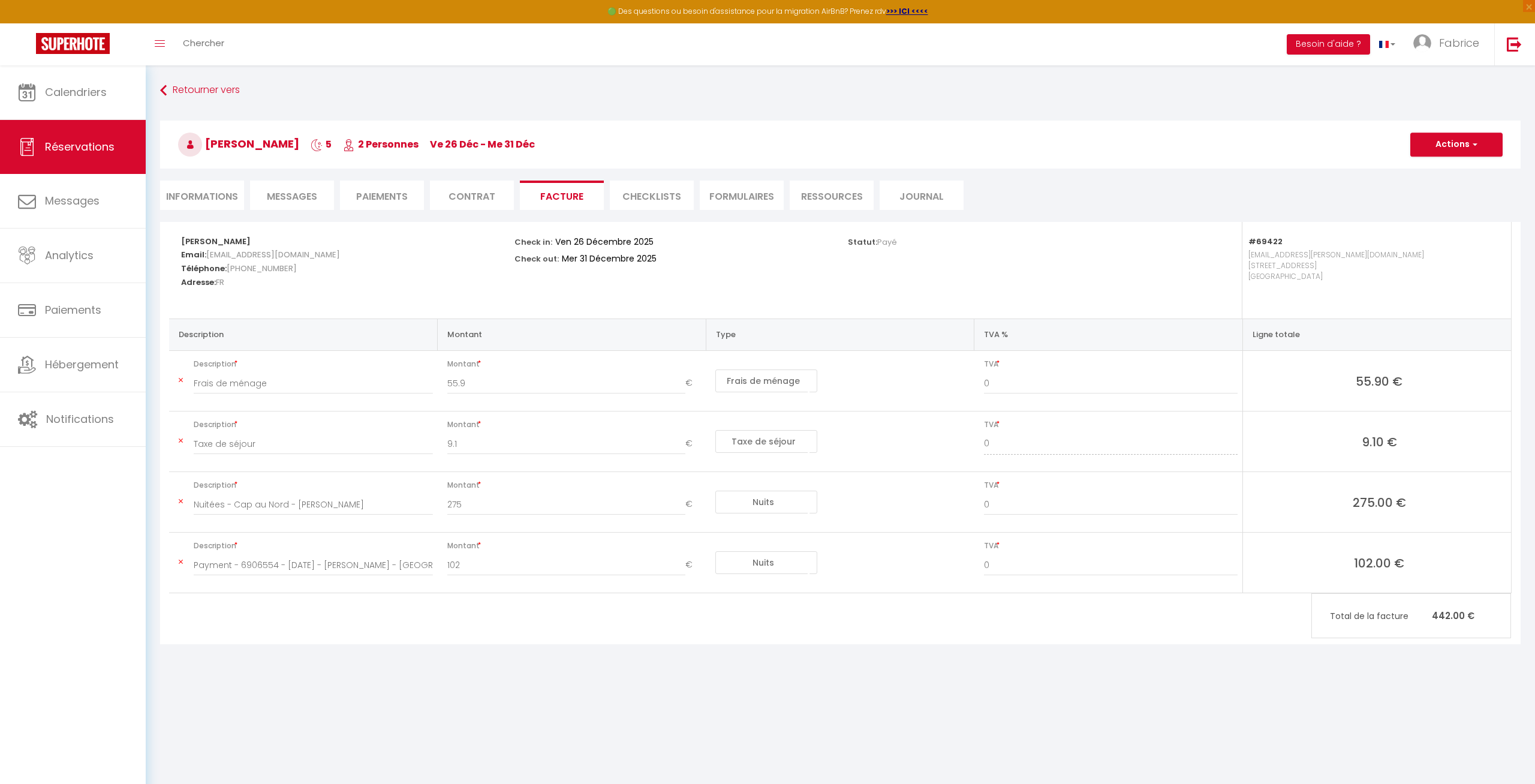
click at [638, 195] on li "CHECKLISTS" at bounding box center [651, 195] width 84 height 30
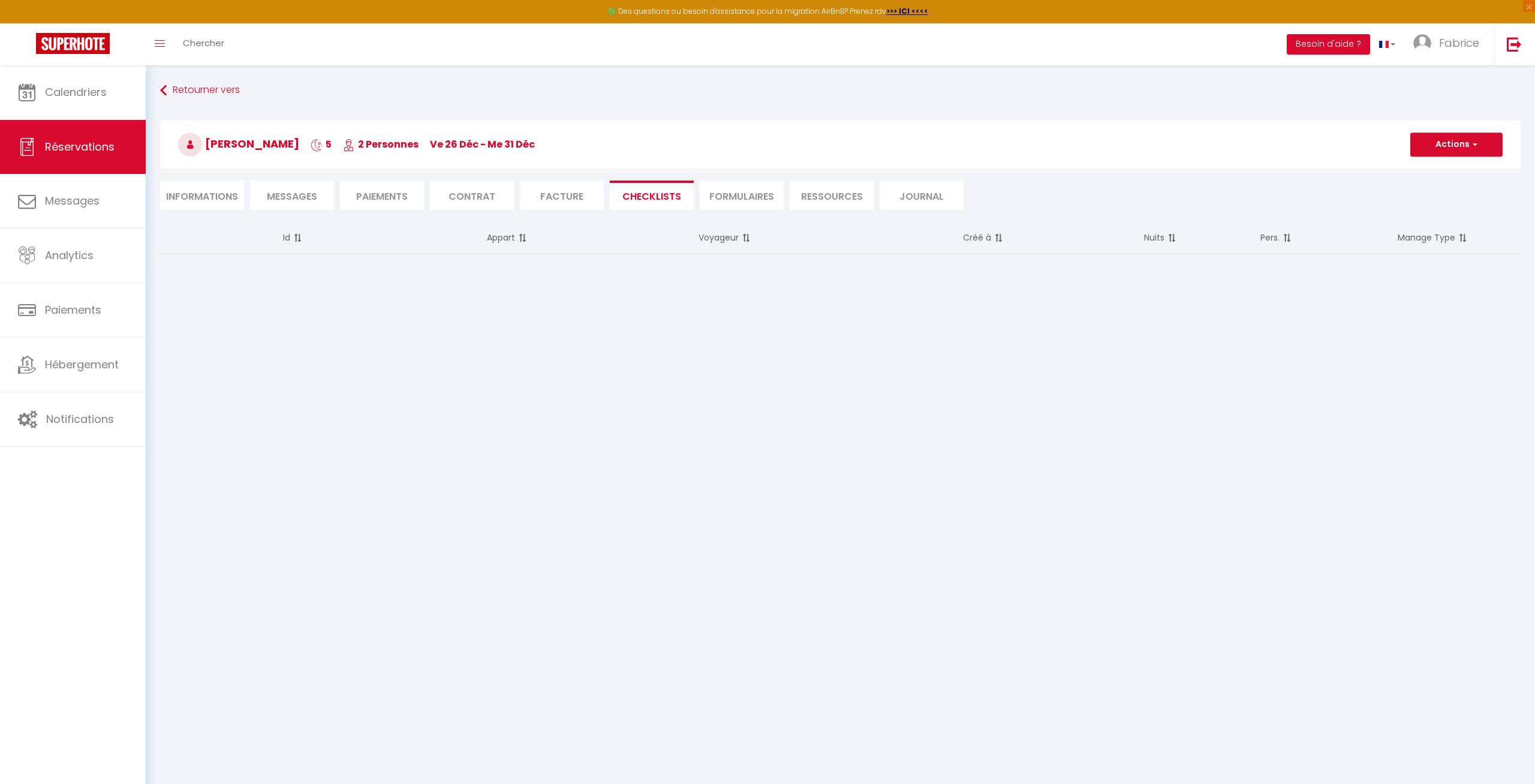
click at [731, 199] on li "FORMULAIRES" at bounding box center [741, 195] width 84 height 30
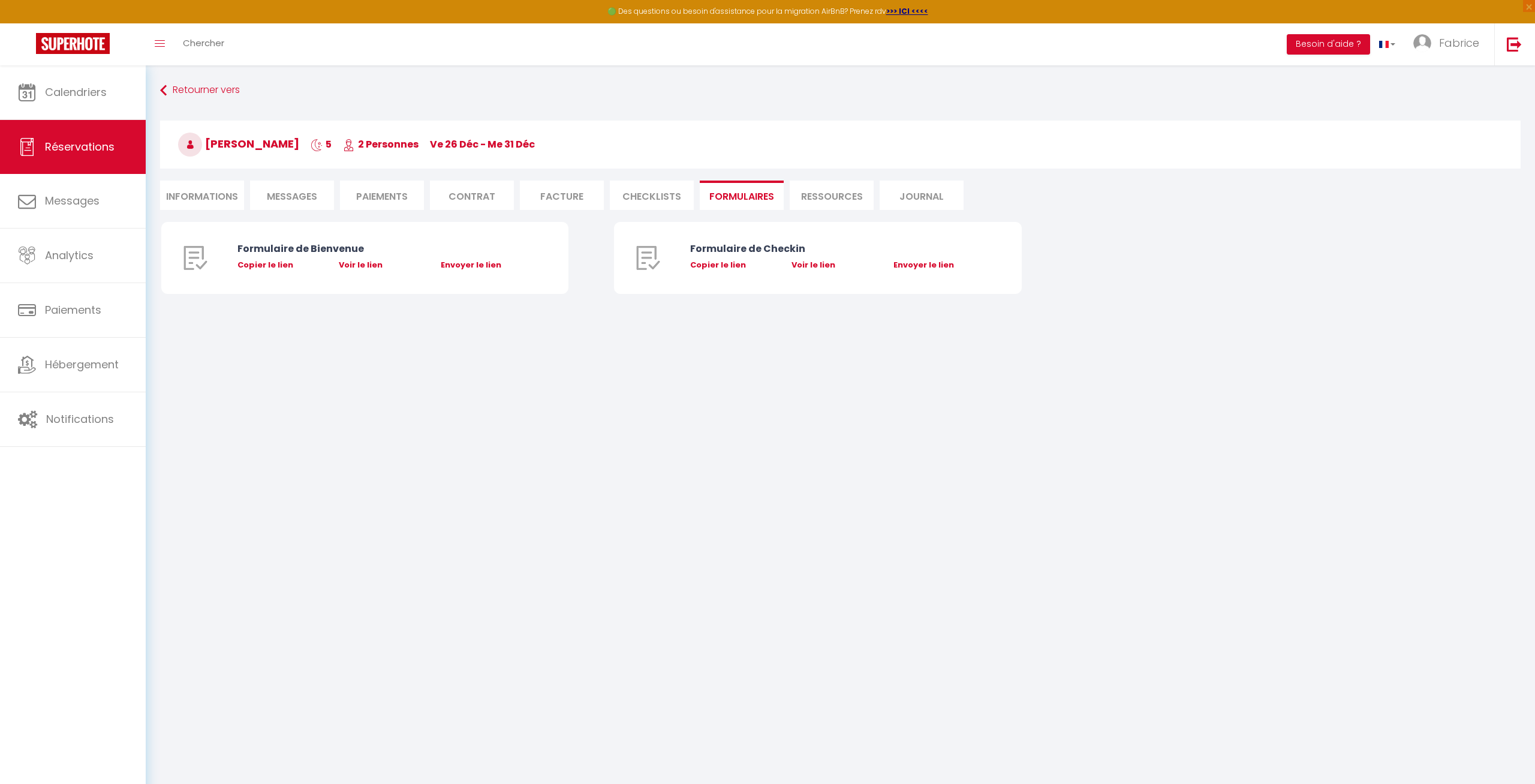
click at [858, 198] on li "Ressources" at bounding box center [831, 195] width 84 height 30
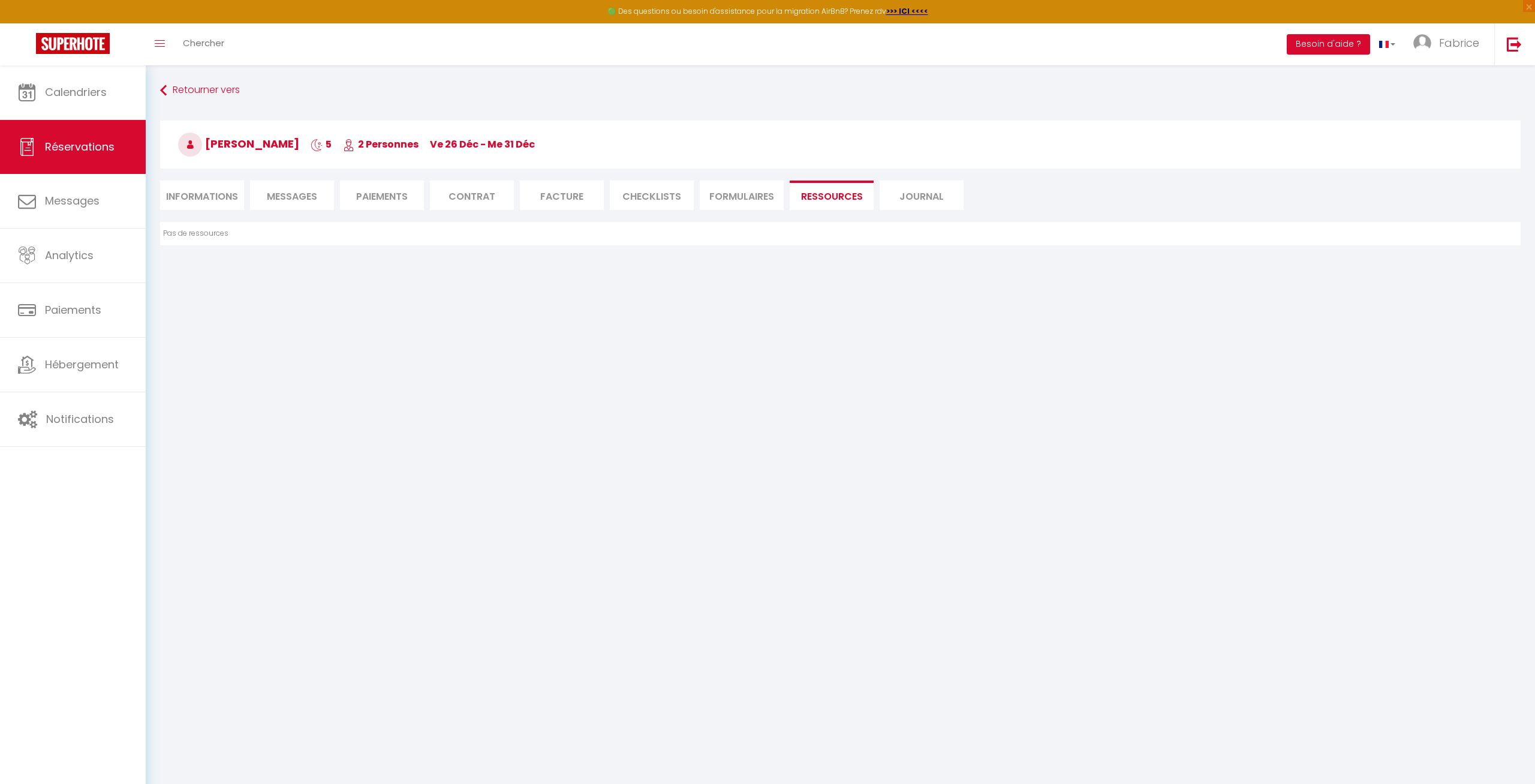
click at [936, 195] on li "Journal" at bounding box center [921, 195] width 84 height 30
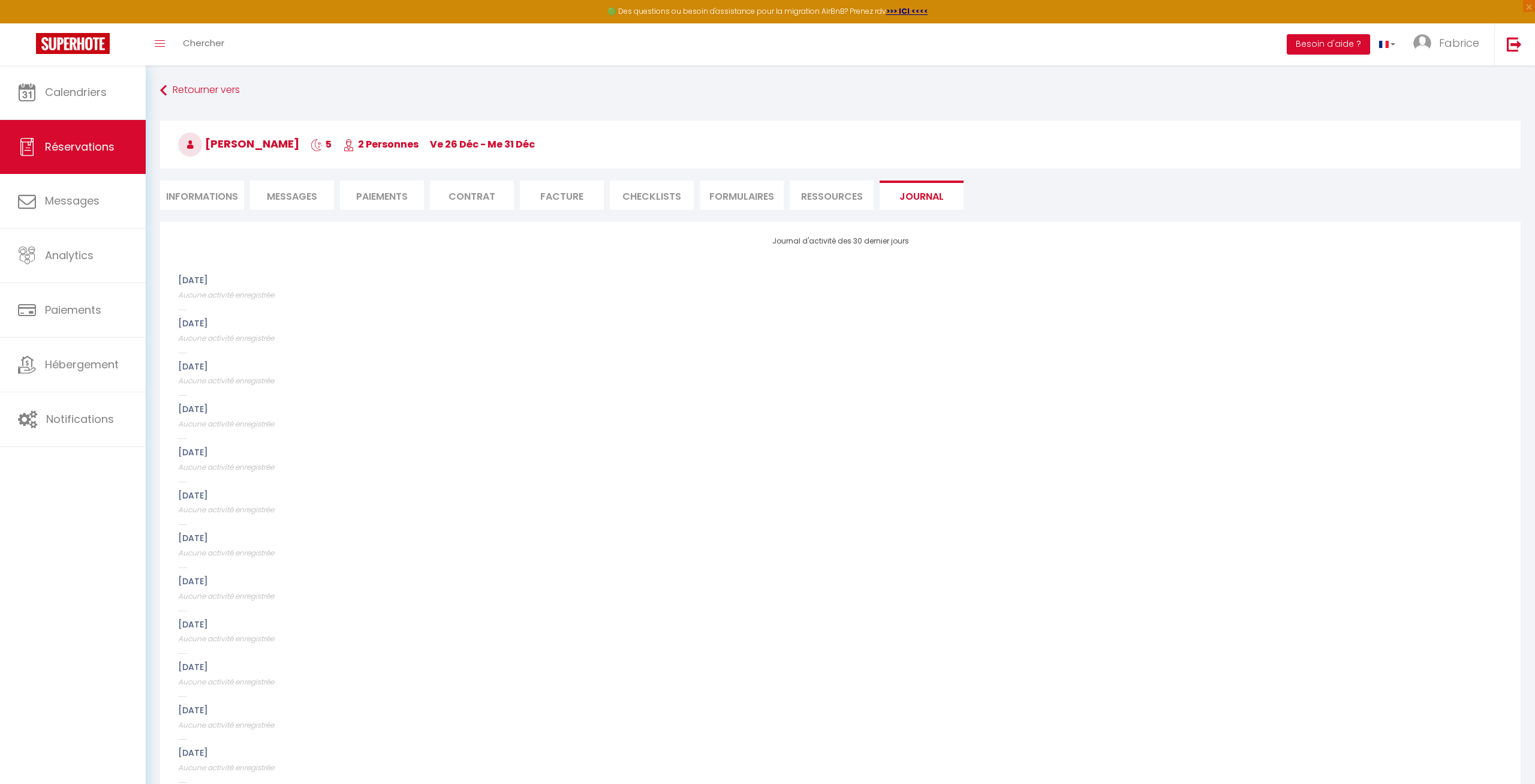
click at [199, 190] on li "Informations" at bounding box center [202, 195] width 84 height 30
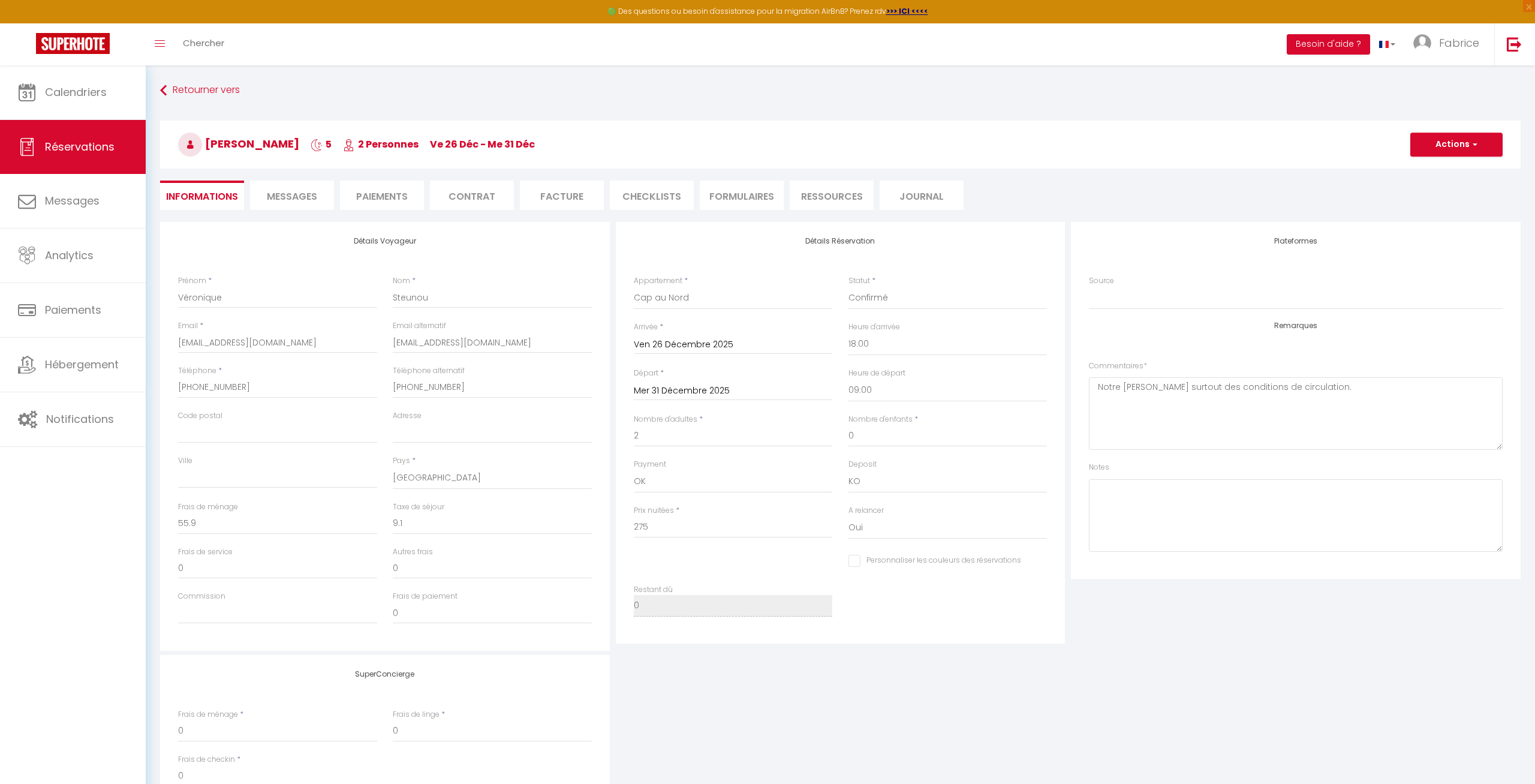
click at [291, 195] on span "Messages" at bounding box center [292, 197] width 51 height 14
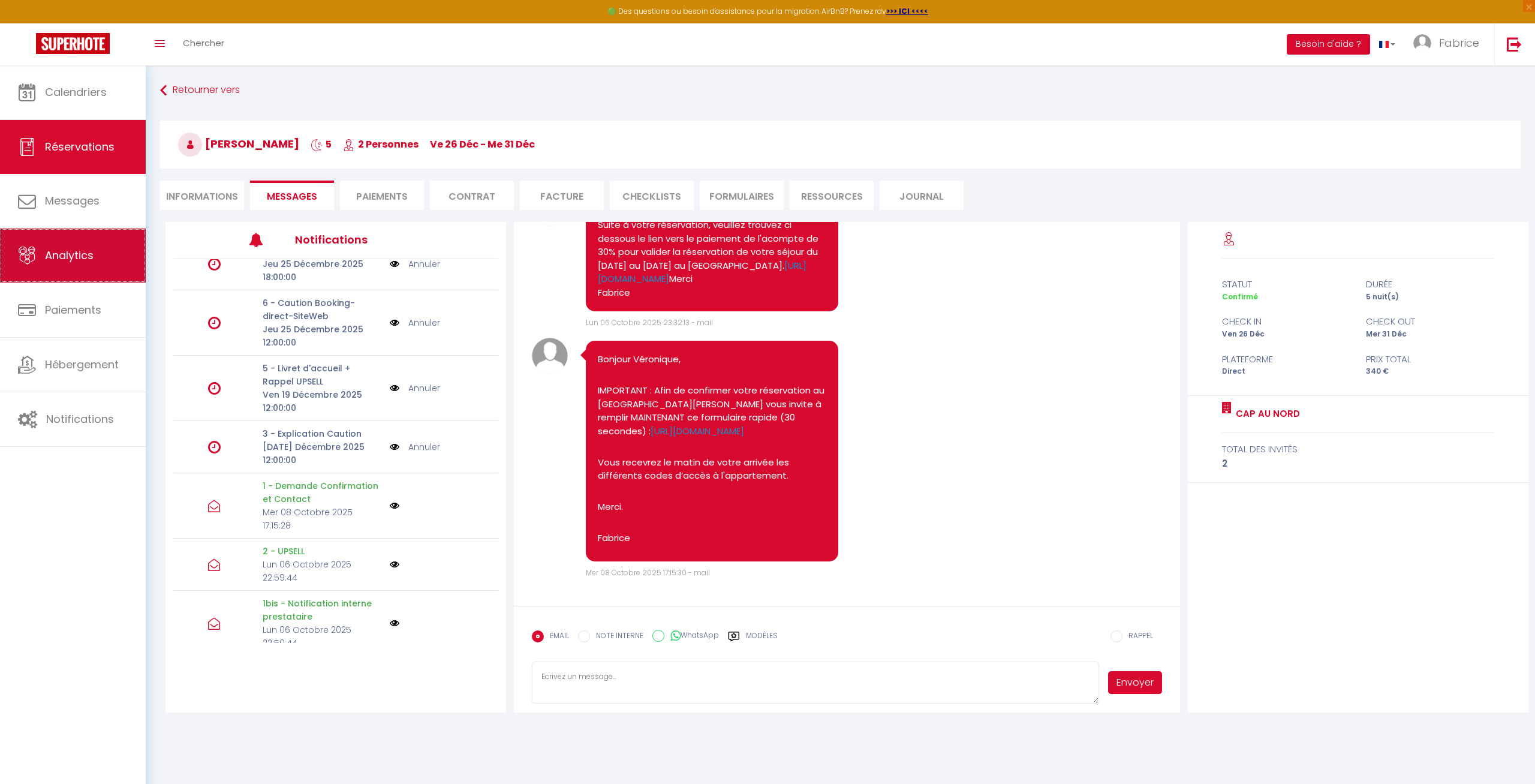
click at [60, 262] on span "Analytics" at bounding box center [69, 255] width 48 height 15
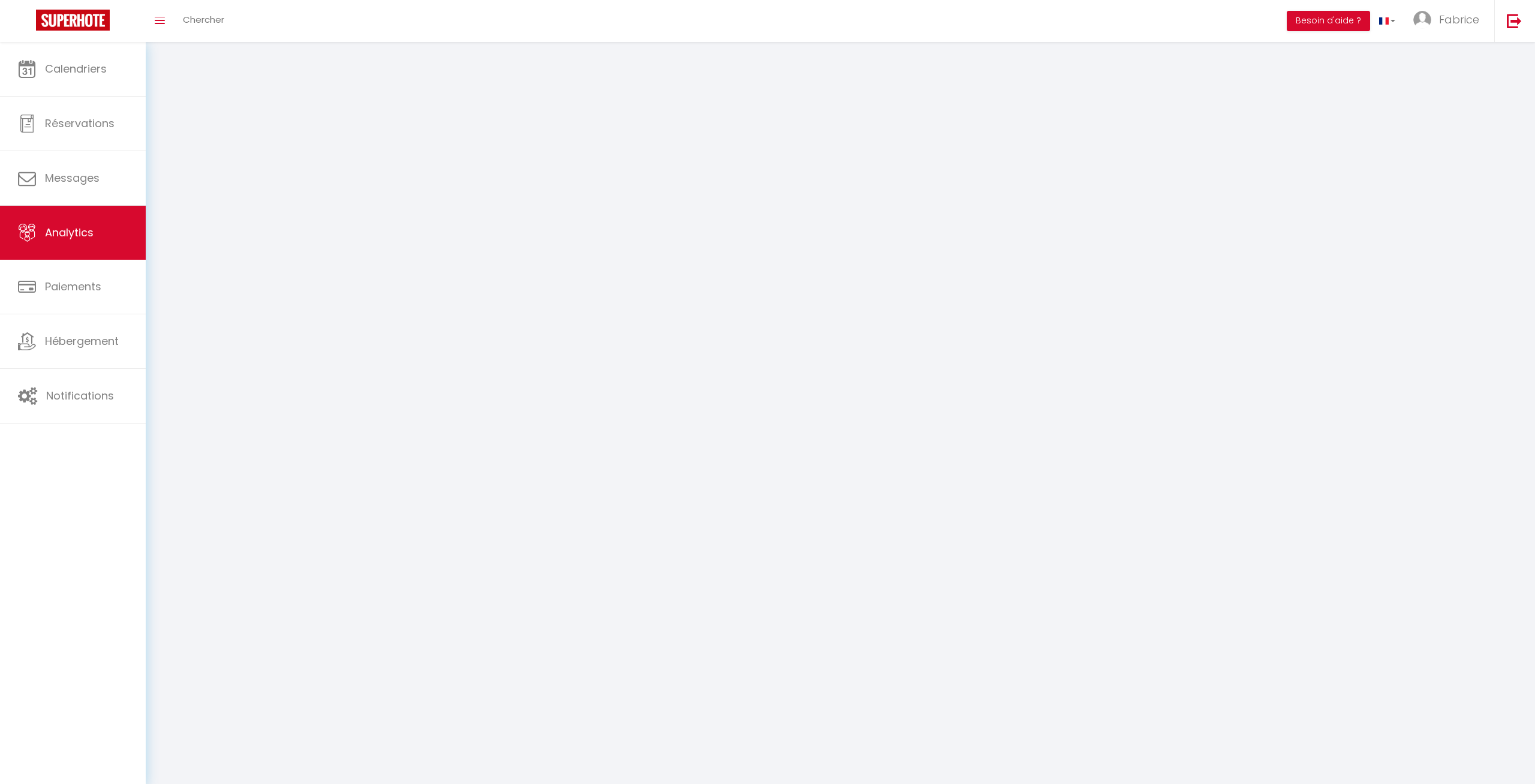
select select "2025"
select select "10"
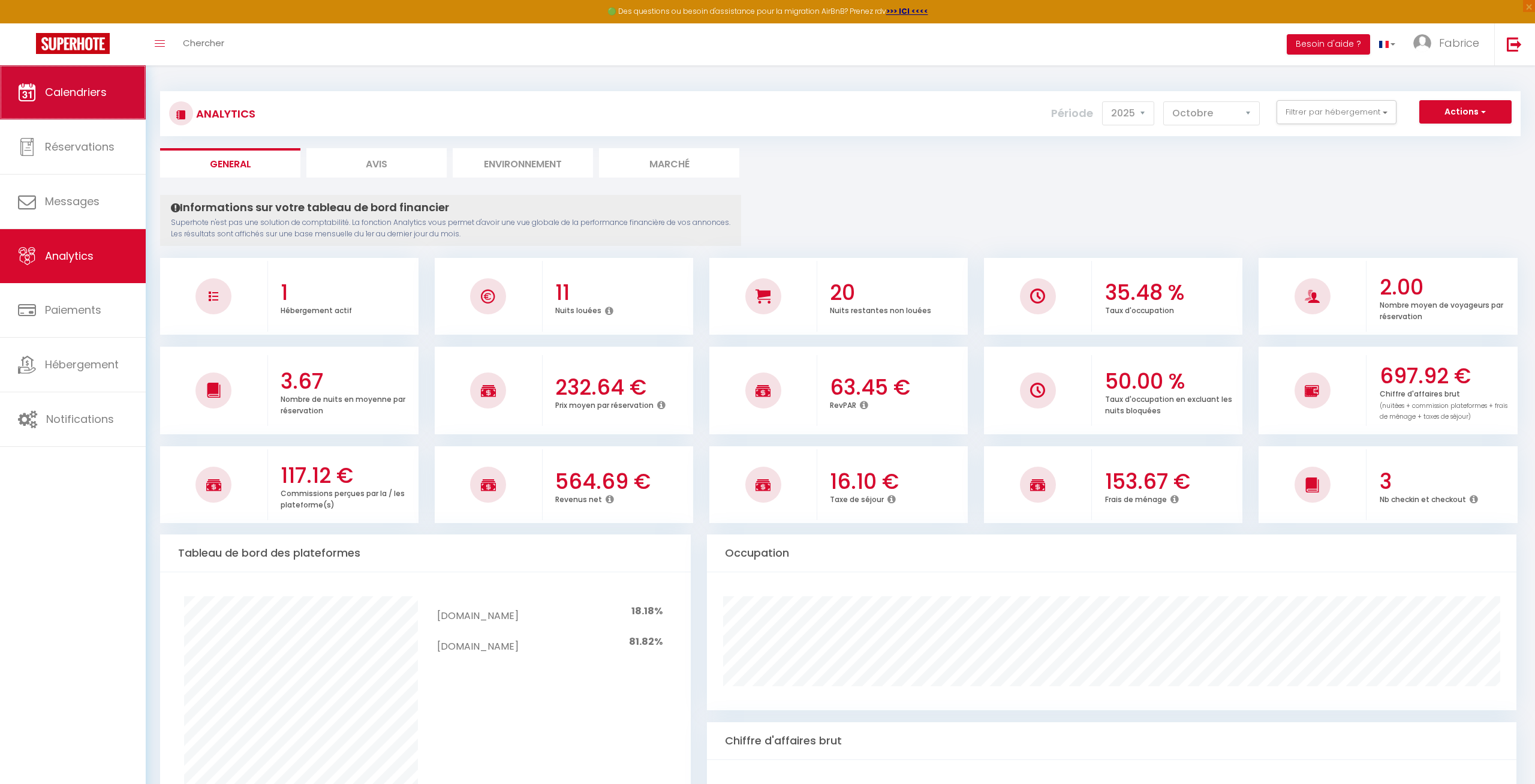
click at [70, 111] on link "Calendriers" at bounding box center [72, 92] width 145 height 54
